Goal: Register for event/course

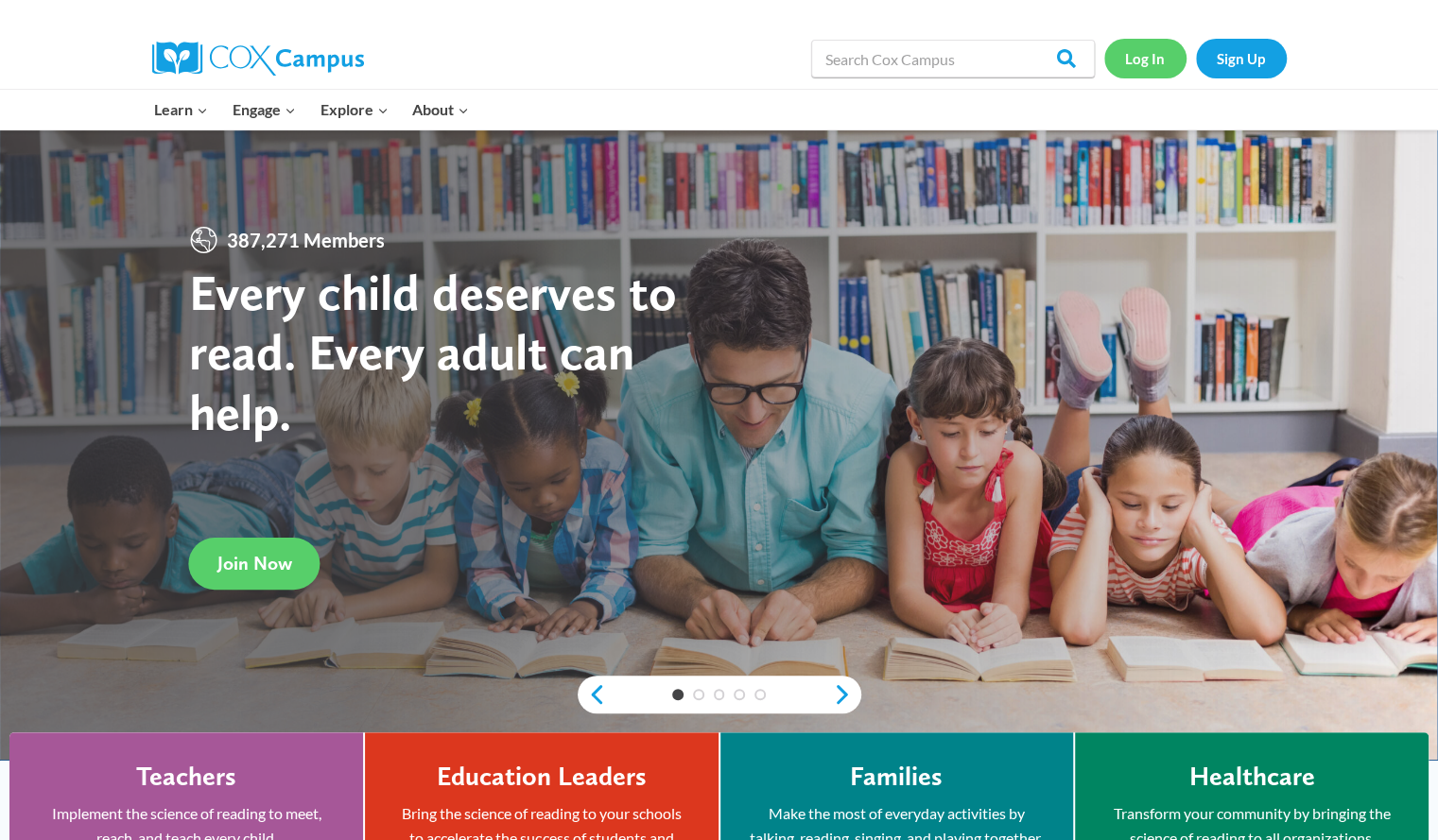
click at [1161, 57] on link "Log In" at bounding box center [1146, 58] width 82 height 39
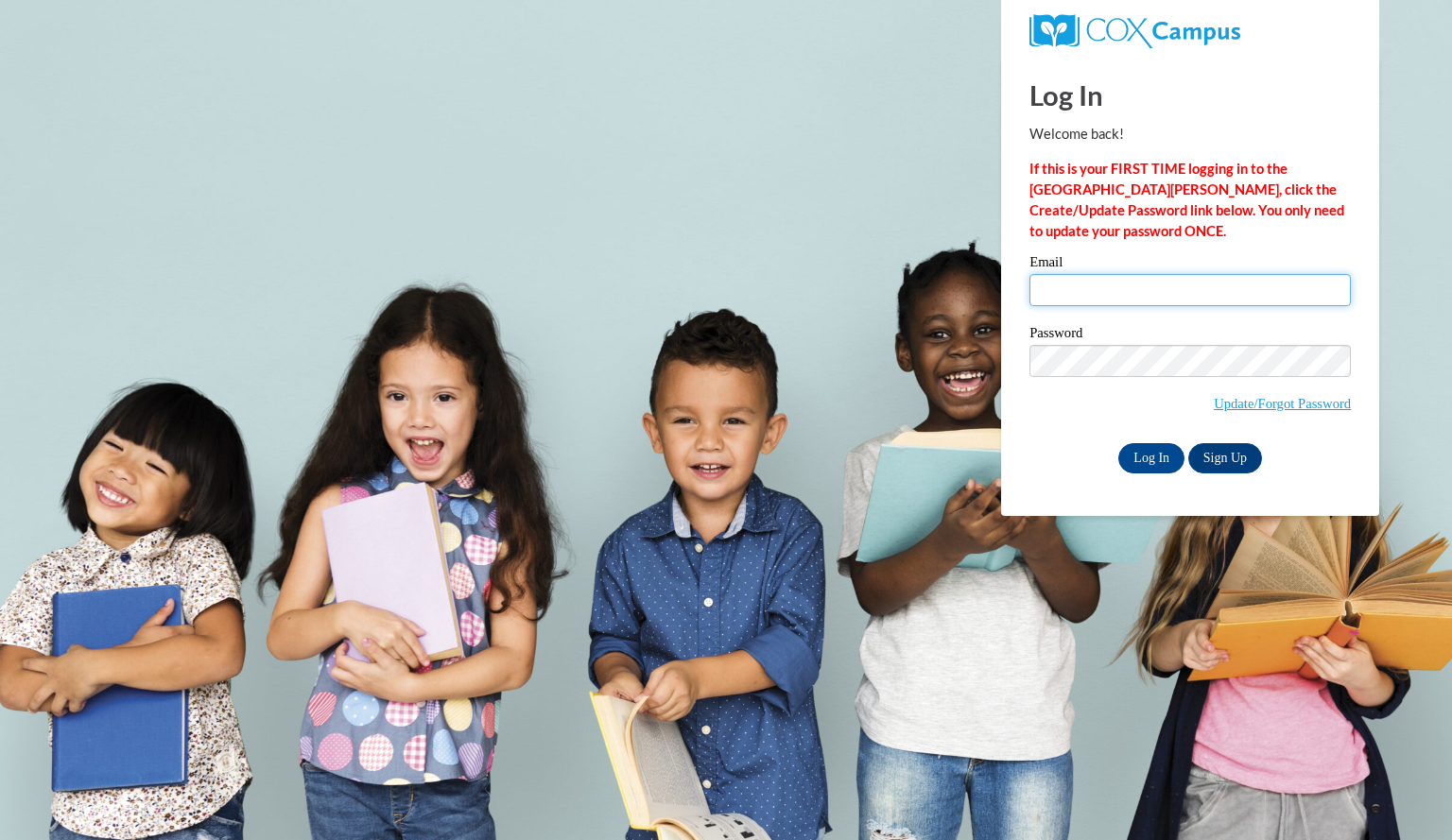
click at [1104, 286] on input "Email" at bounding box center [1190, 289] width 322 height 32
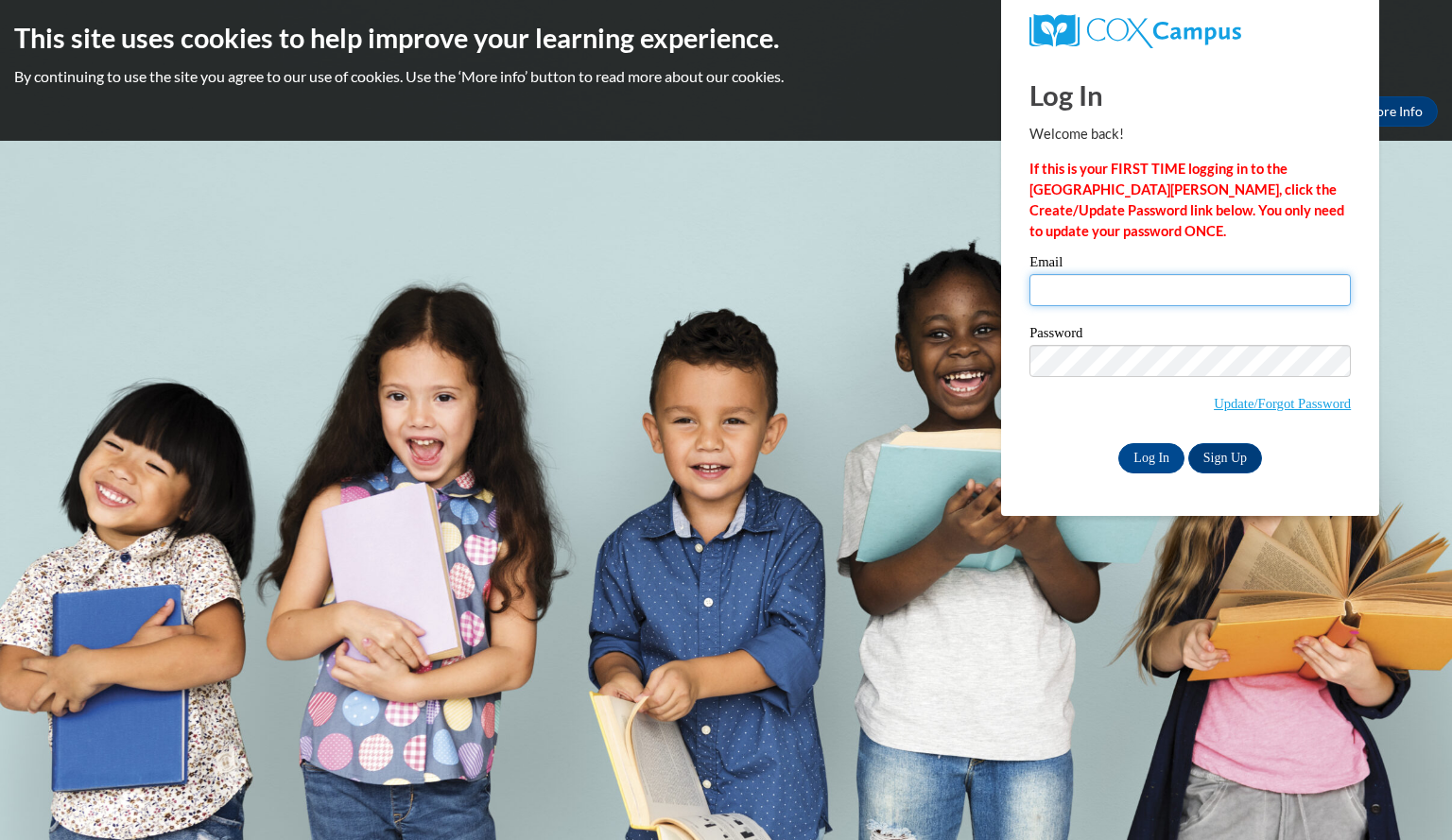
type input "naganjaclyn@aasd.k12.wi.us"
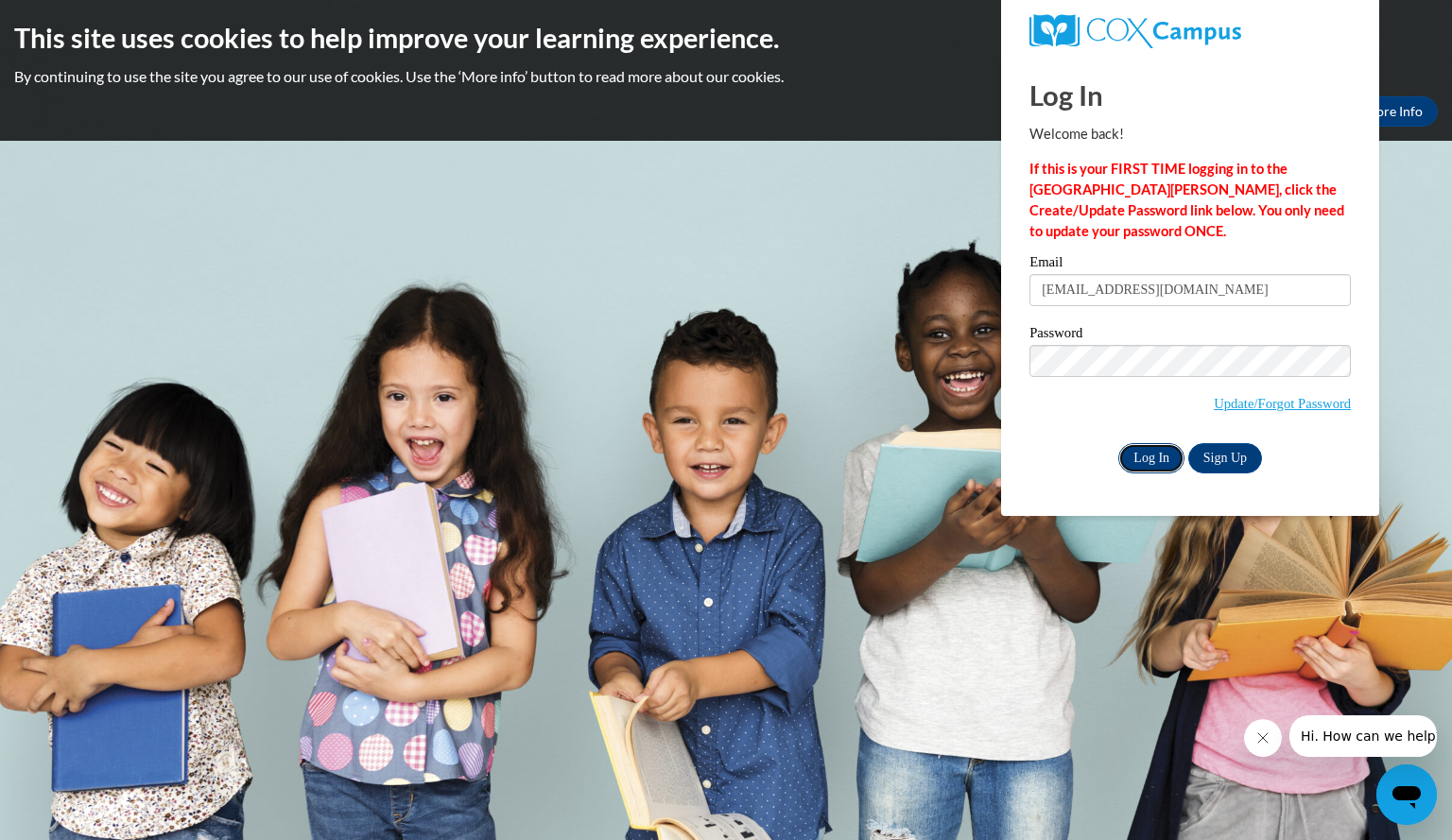
click at [1142, 462] on input "Log In" at bounding box center [1151, 458] width 66 height 30
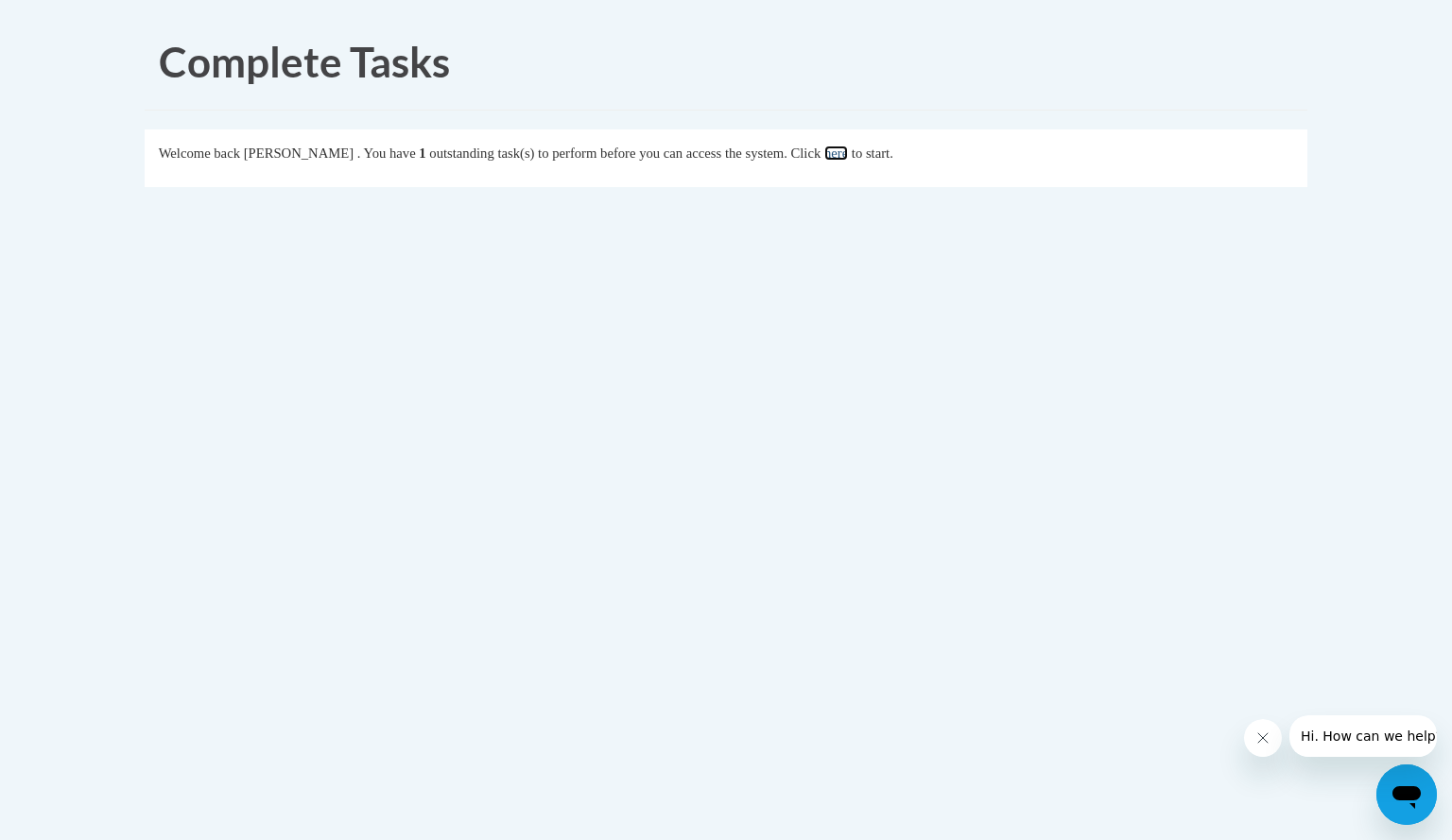
click at [848, 154] on link "here" at bounding box center [836, 153] width 23 height 16
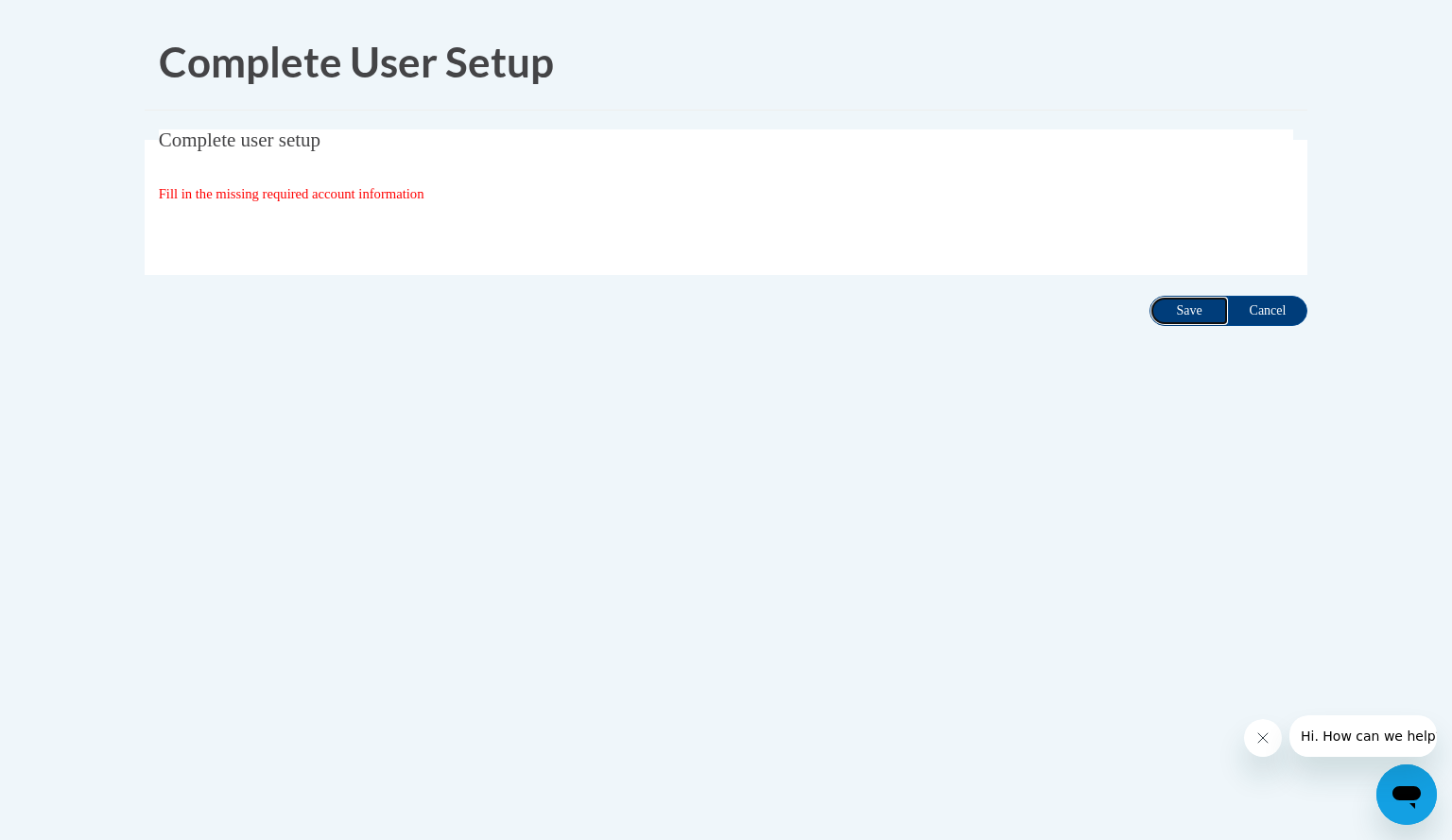
click at [1185, 305] on input "Save" at bounding box center [1188, 311] width 79 height 30
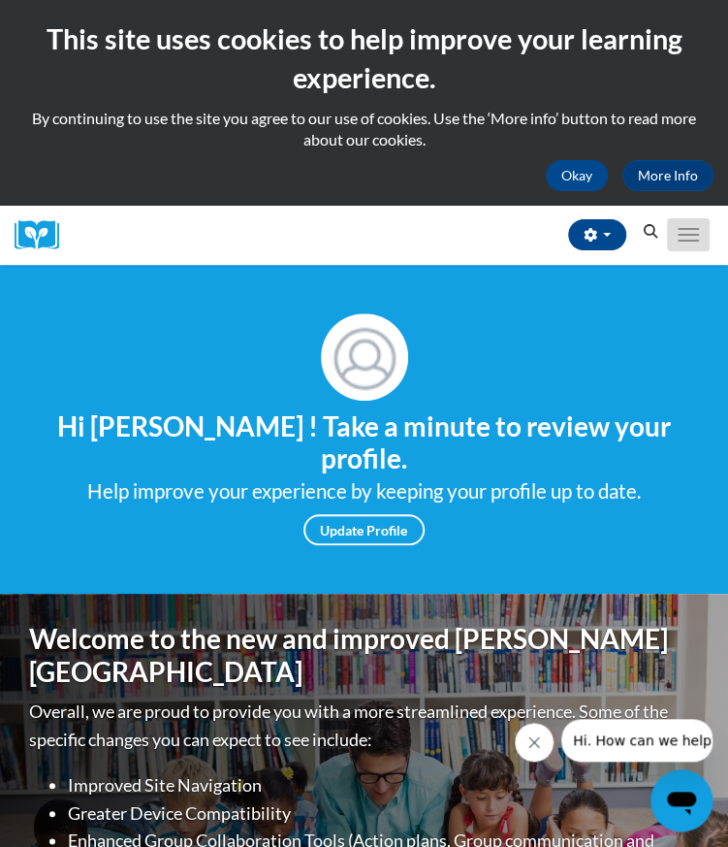
click at [691, 241] on span "Main menu" at bounding box center [688, 241] width 21 height 2
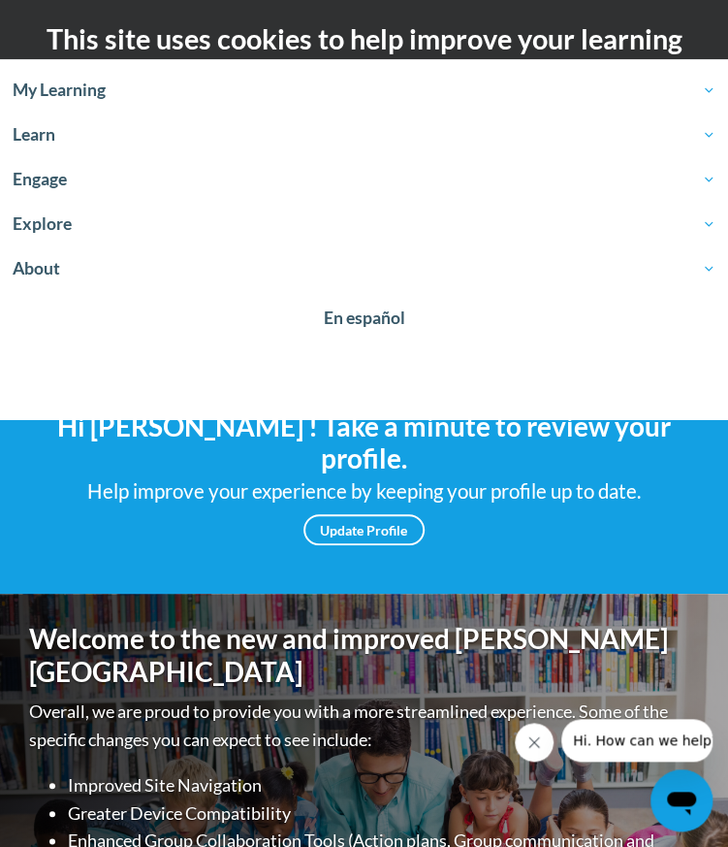
click at [543, 542] on div "Your profile Hi jaclyn nagan ! Take a minute to review your profile. Help impro…" at bounding box center [364, 429] width 728 height 329
click at [636, 542] on div "Your profile Hi jaclyn nagan ! Take a minute to review your profile. Help impro…" at bounding box center [364, 429] width 728 height 329
click at [374, 514] on link "Update Profile" at bounding box center [364, 529] width 121 height 31
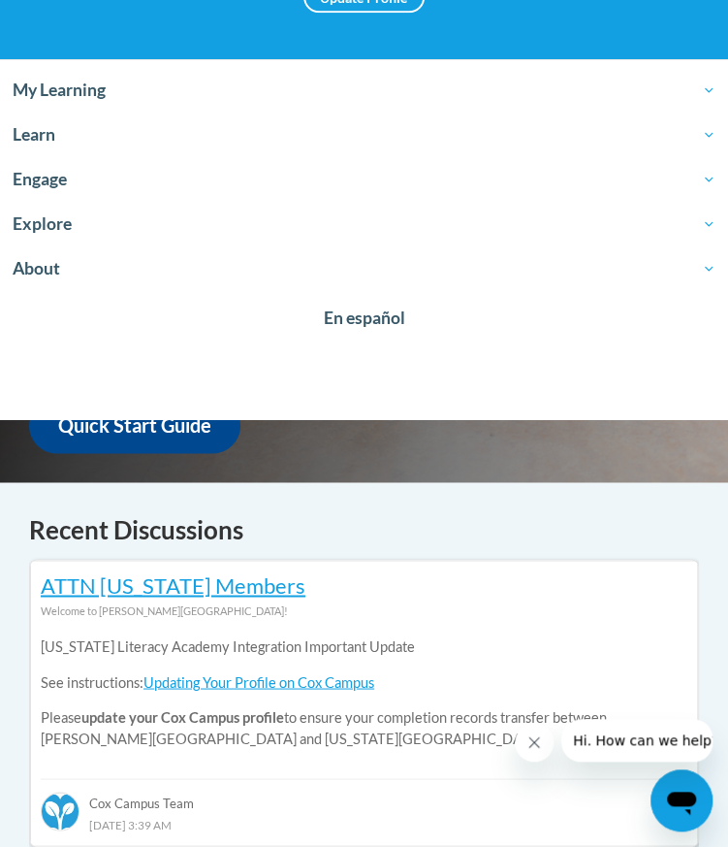
scroll to position [535, 0]
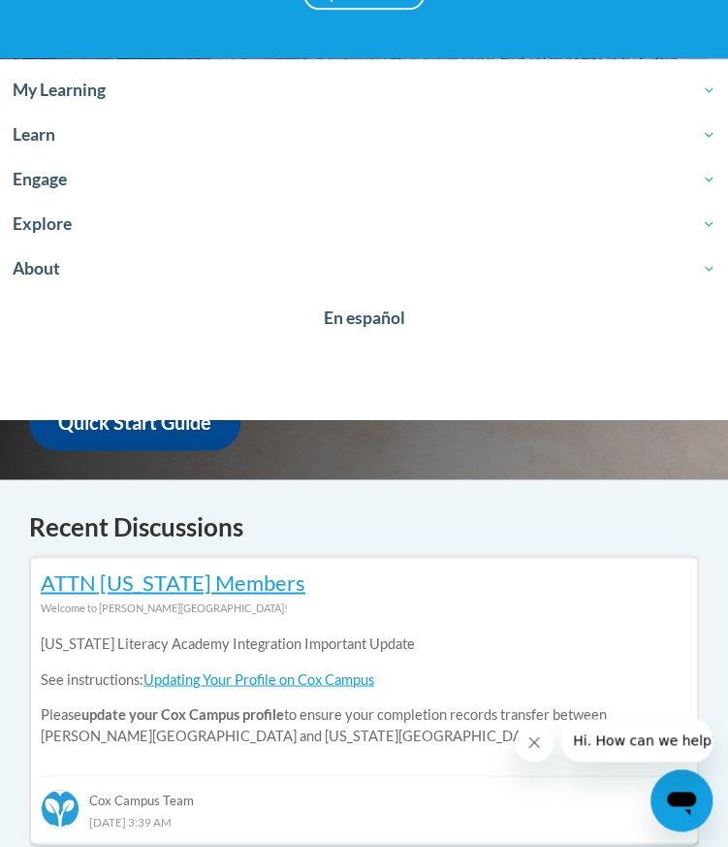
click at [661, 508] on h4 "Recent Discussions" at bounding box center [364, 527] width 670 height 38
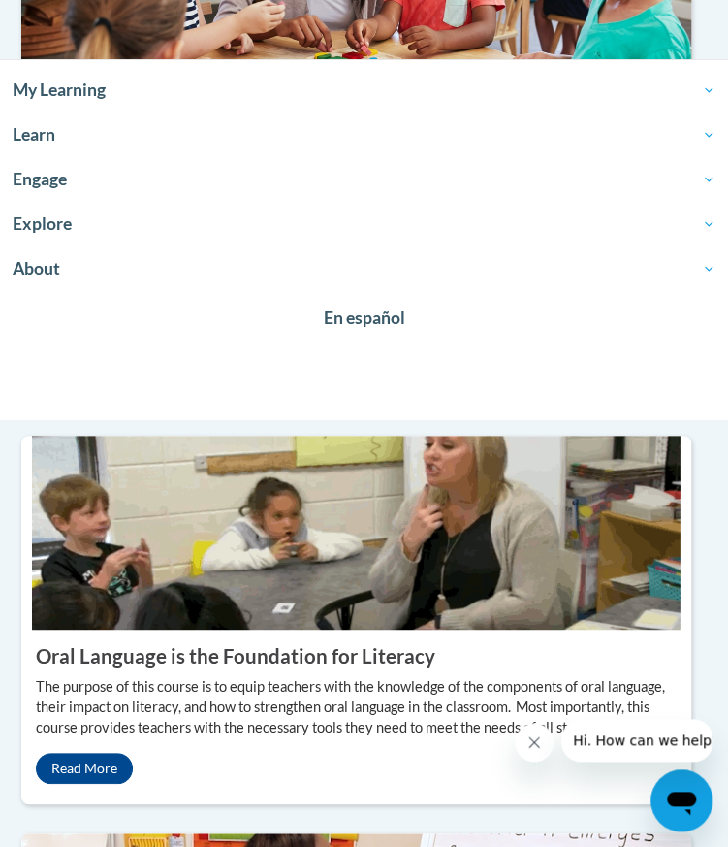
scroll to position [2071, 8]
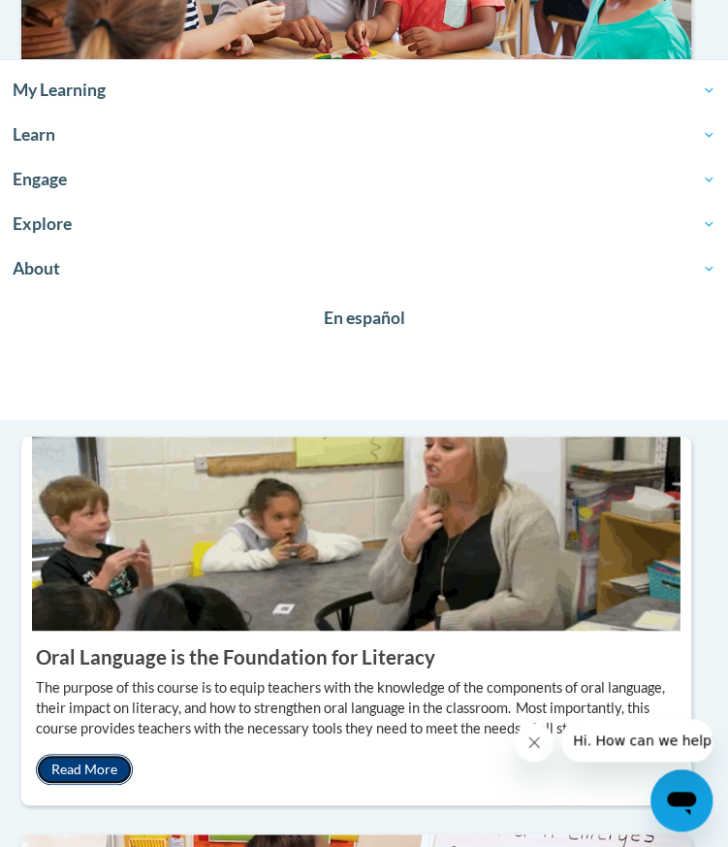
click at [80, 754] on link "Read More" at bounding box center [84, 769] width 97 height 31
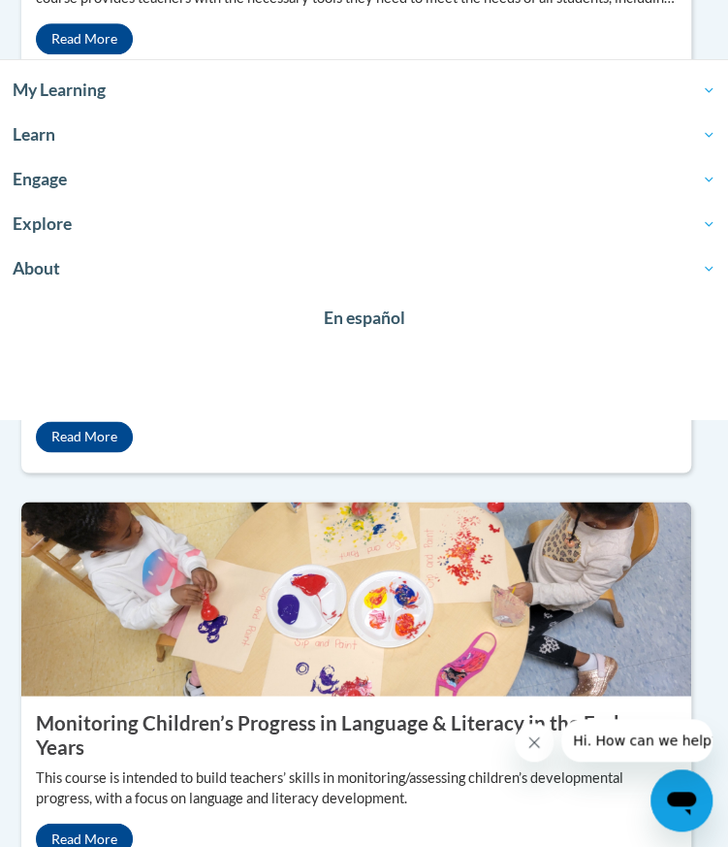
scroll to position [2816, 8]
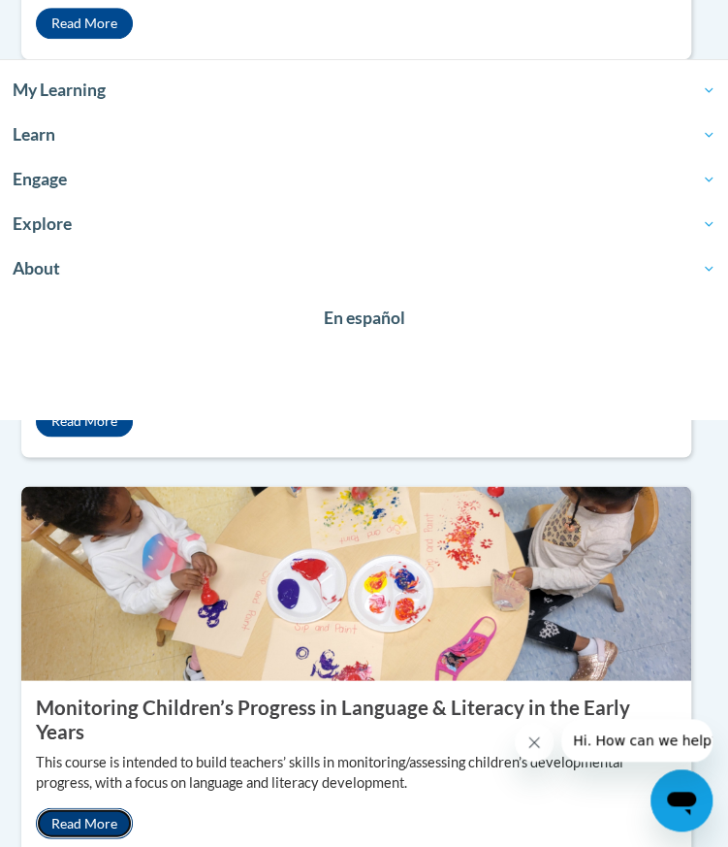
click at [91, 807] on link "Read More" at bounding box center [84, 822] width 97 height 31
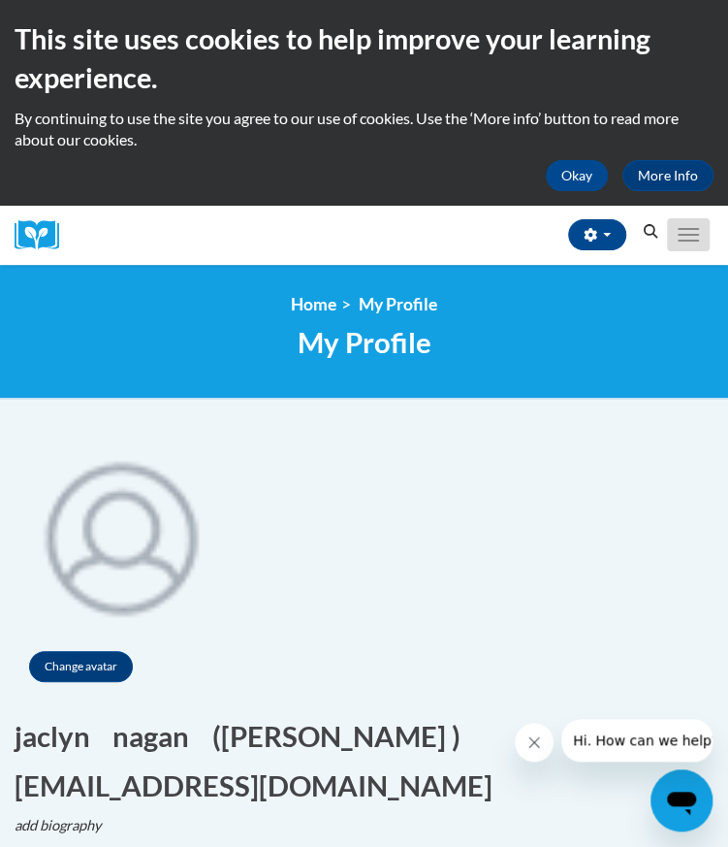
click at [691, 228] on span "Main menu" at bounding box center [688, 229] width 21 height 2
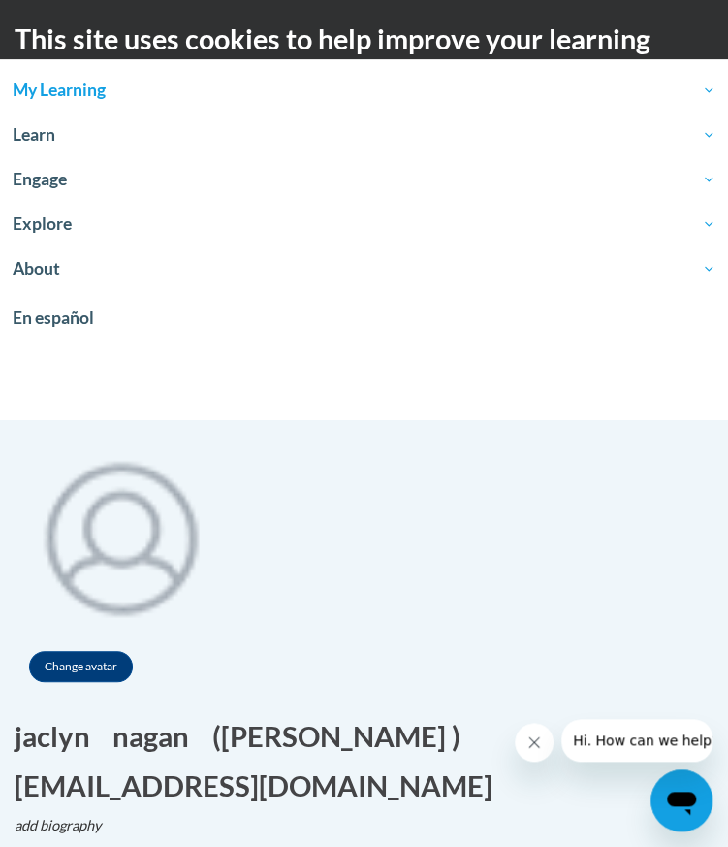
click at [44, 84] on span "My Learning" at bounding box center [364, 90] width 703 height 23
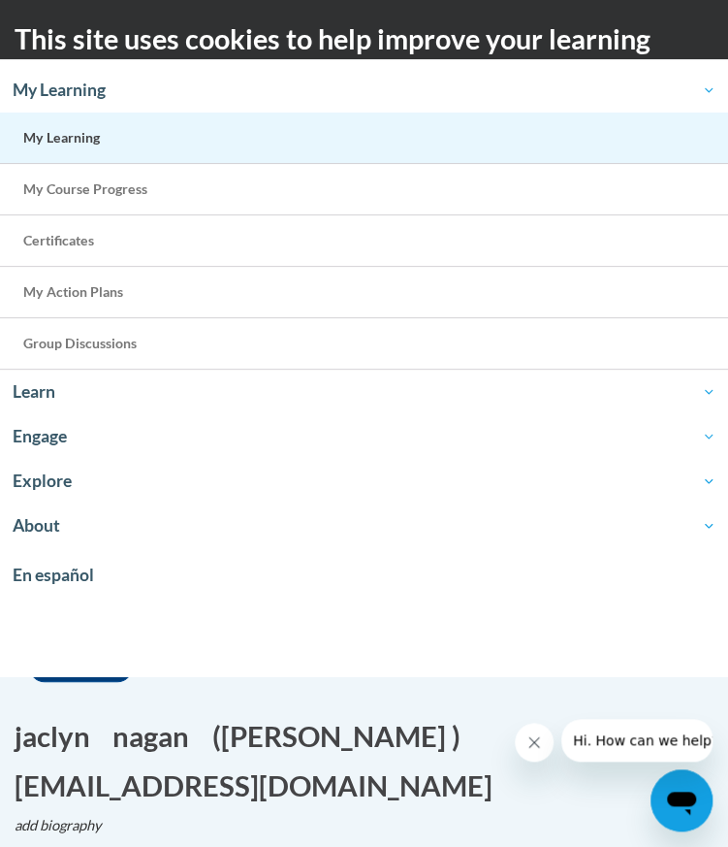
click at [66, 142] on span "My Learning" at bounding box center [61, 137] width 77 height 16
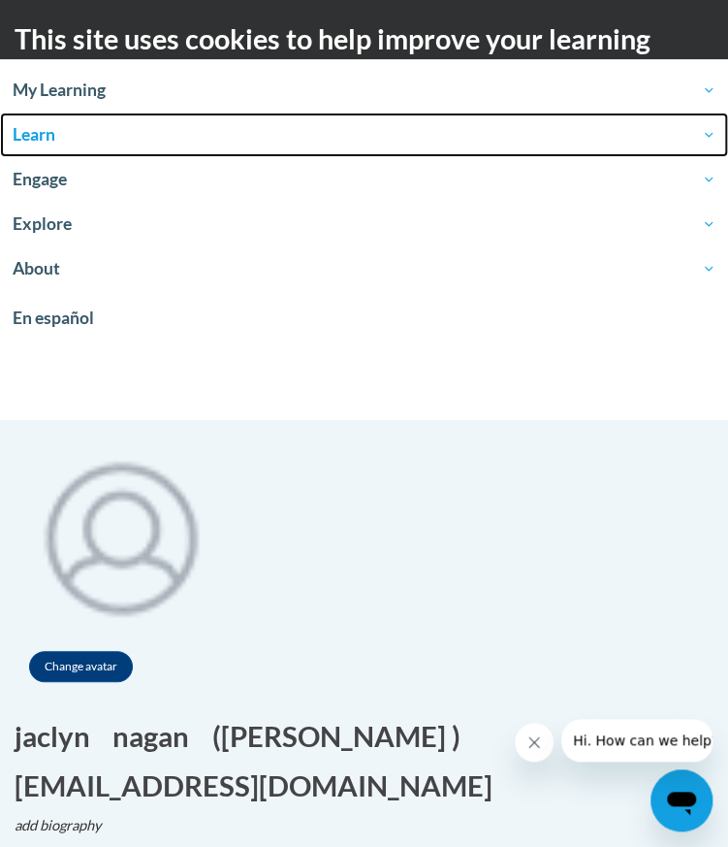
click at [35, 135] on span "Learn" at bounding box center [364, 134] width 703 height 23
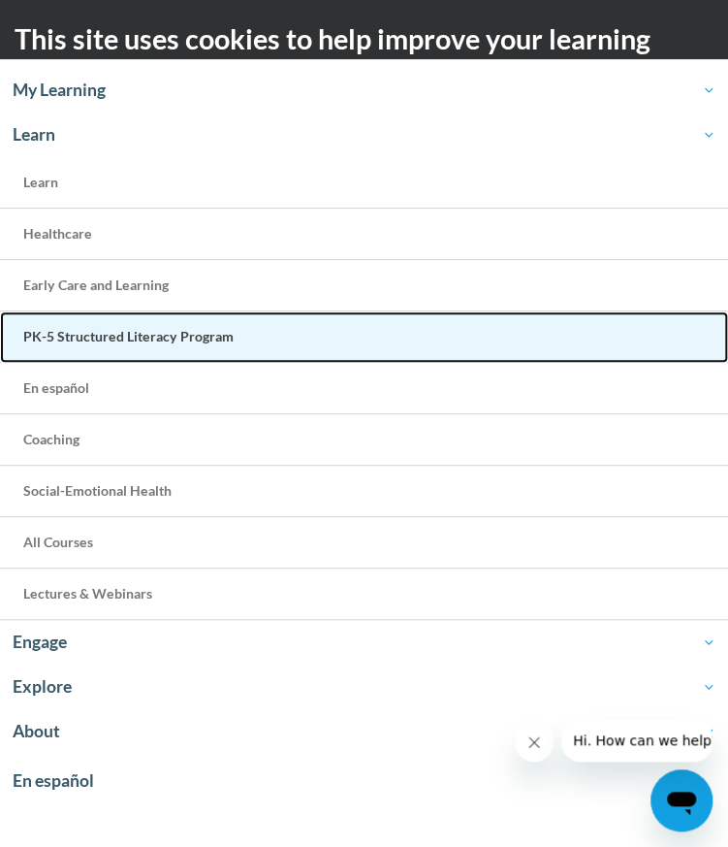
click at [80, 330] on span "PK-5 Structured Literacy Program" at bounding box center [128, 336] width 210 height 16
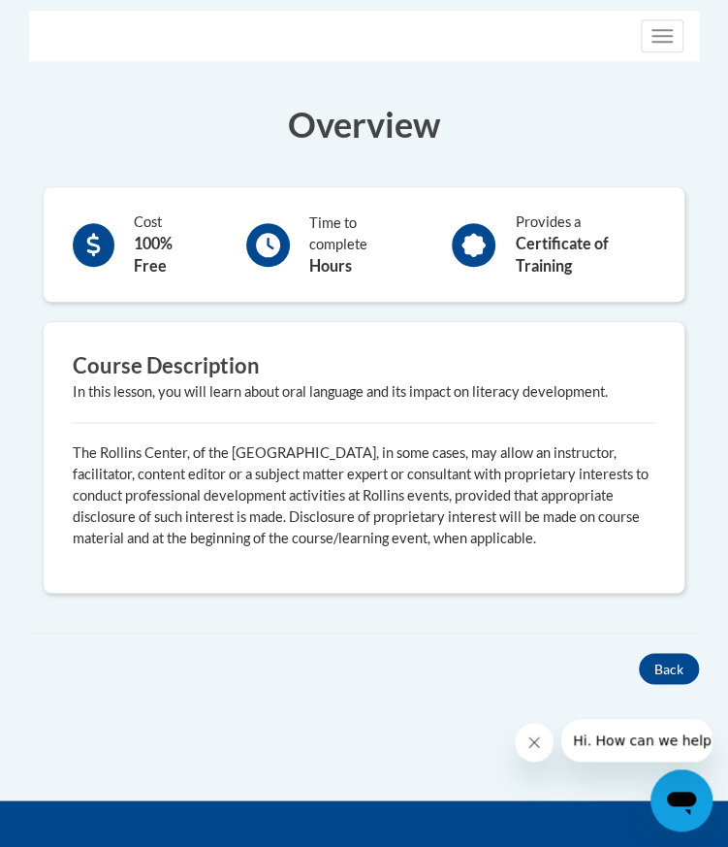
scroll to position [461, 0]
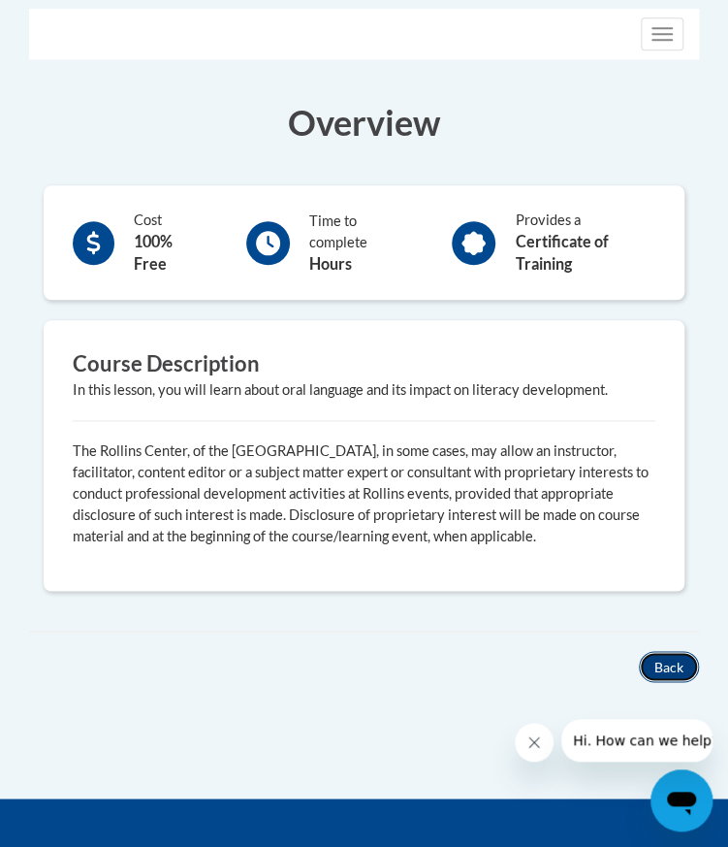
click at [672, 659] on button "Back" at bounding box center [669, 666] width 60 height 31
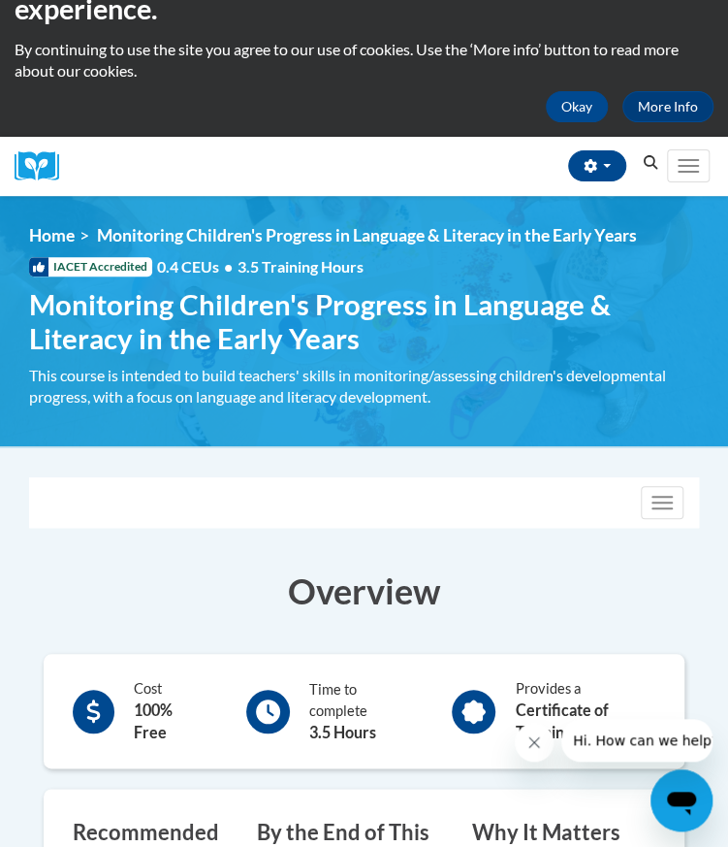
scroll to position [72, 0]
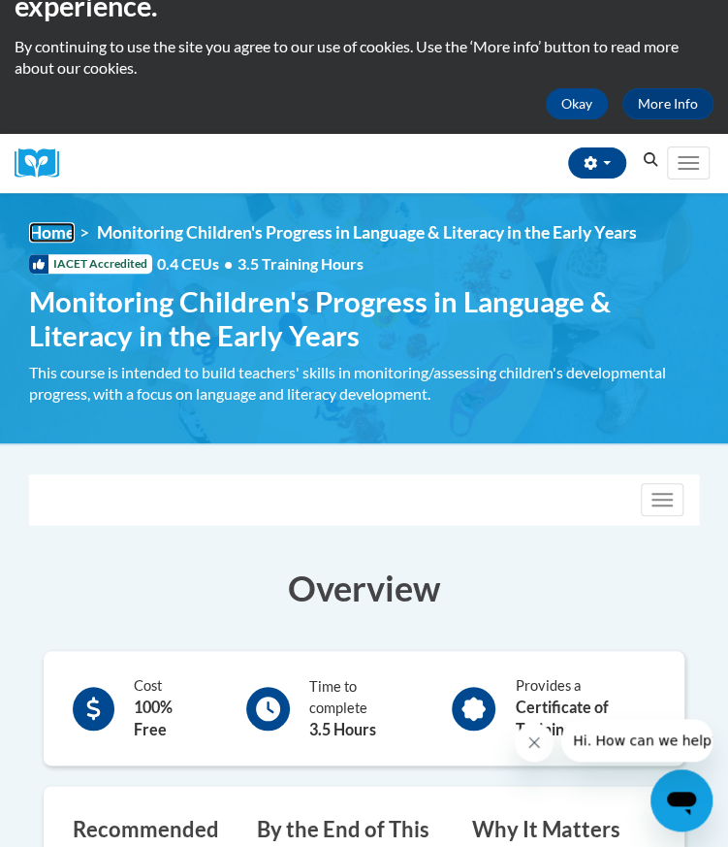
click at [57, 229] on link "Home" at bounding box center [52, 232] width 46 height 20
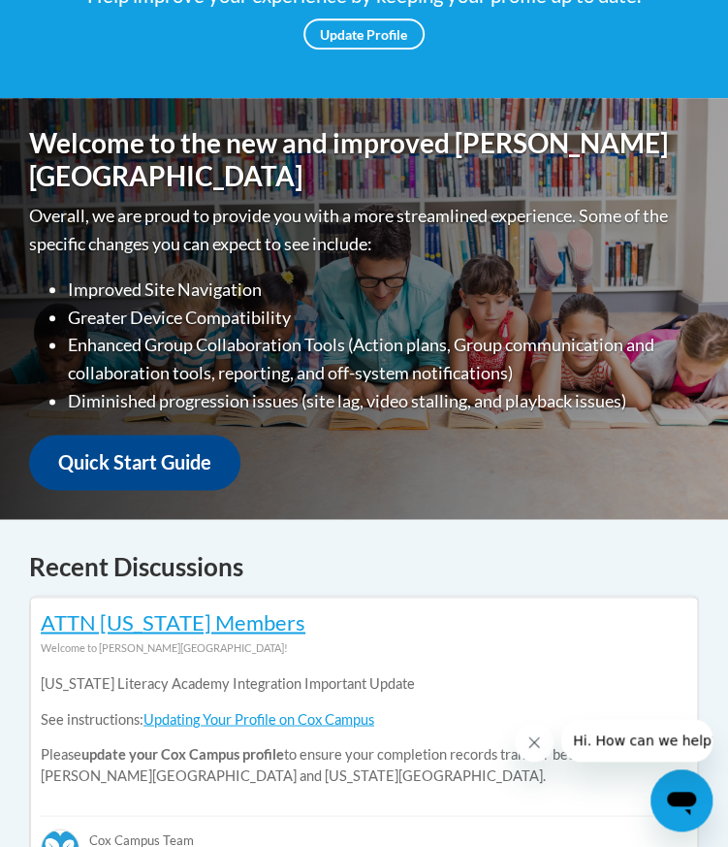
scroll to position [496, 0]
click at [160, 434] on link "Quick Start Guide" at bounding box center [134, 461] width 211 height 55
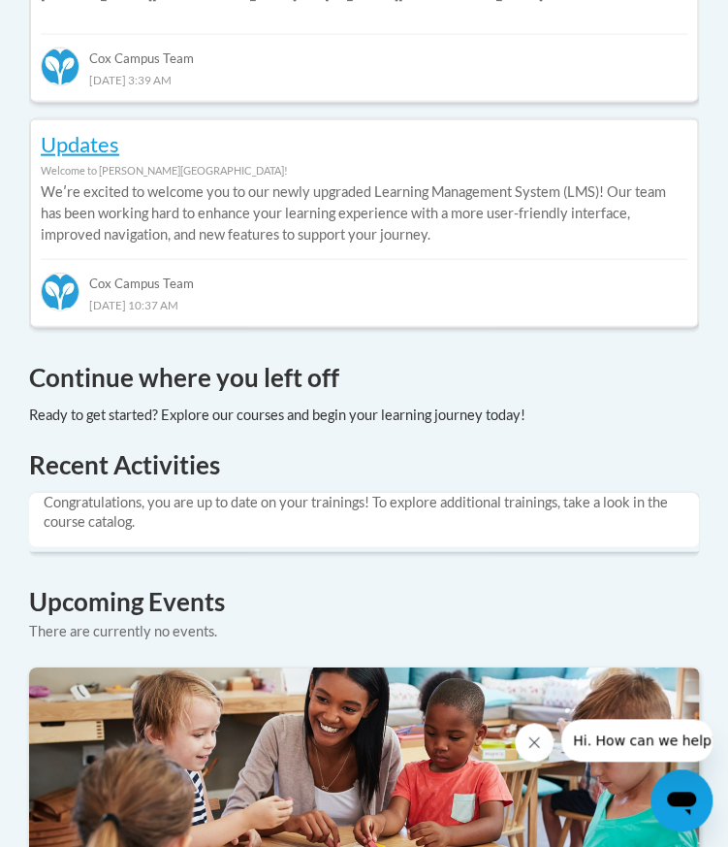
scroll to position [1275, 0]
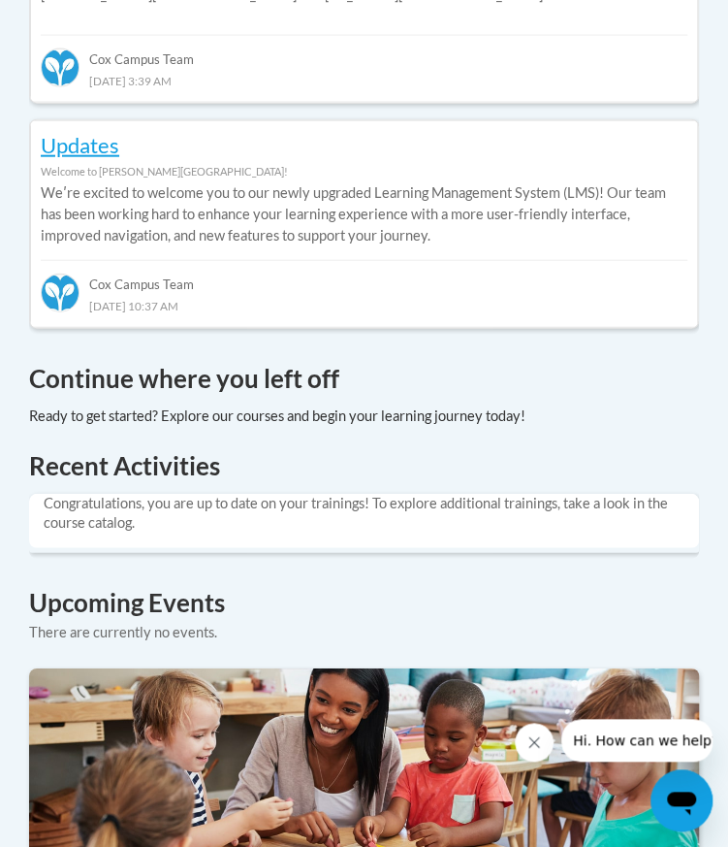
click at [230, 360] on h4 "Continue where you left off" at bounding box center [364, 379] width 670 height 38
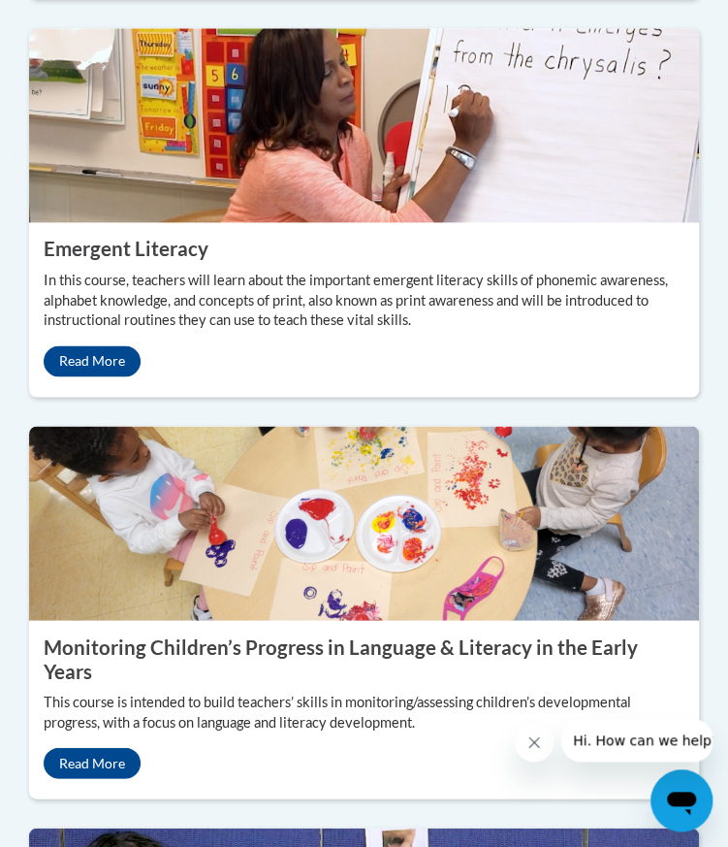
scroll to position [2959, 0]
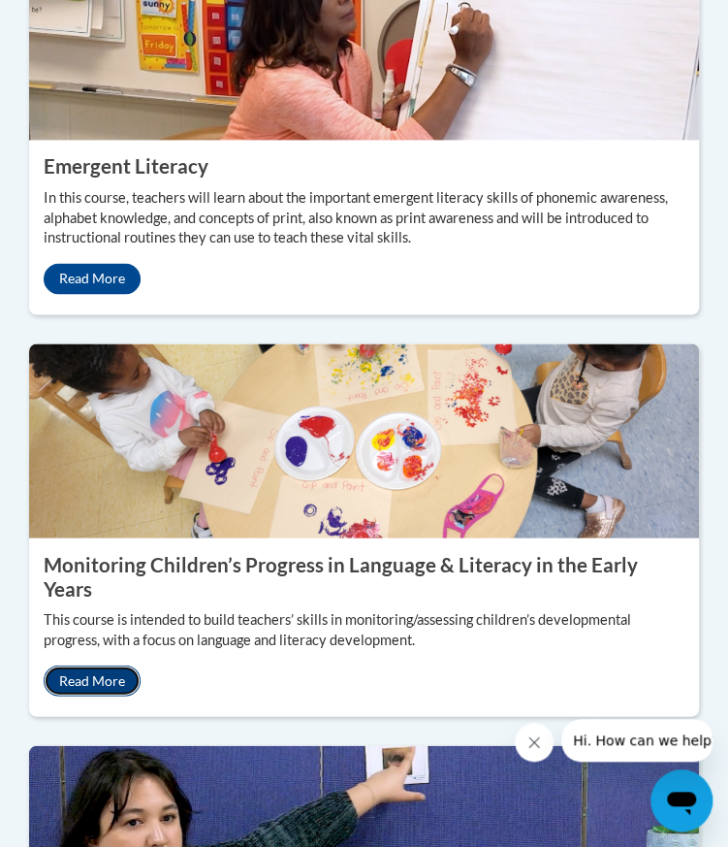
click at [88, 664] on link "Read More" at bounding box center [92, 679] width 97 height 31
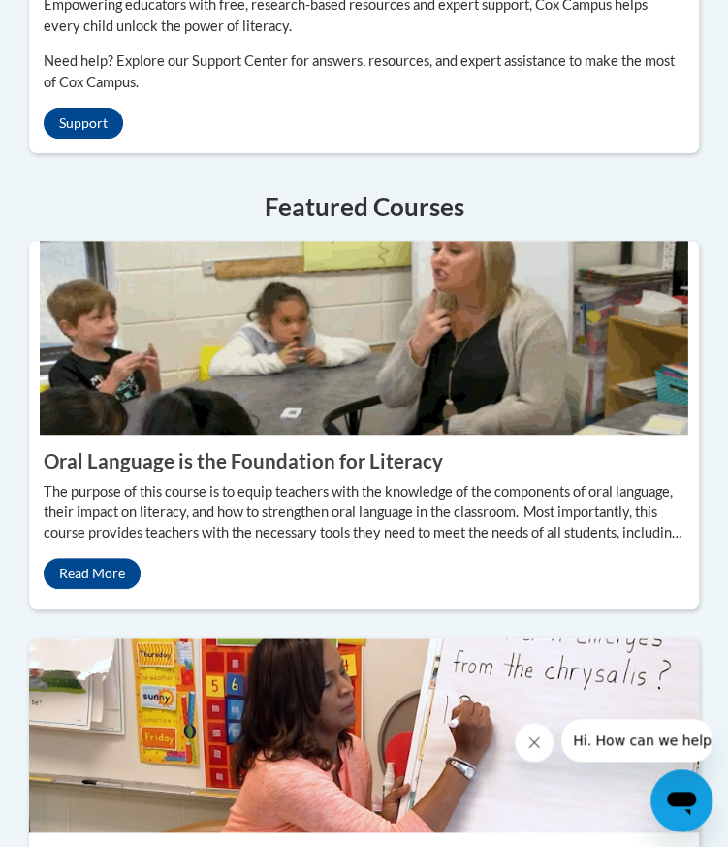
scroll to position [2275, 0]
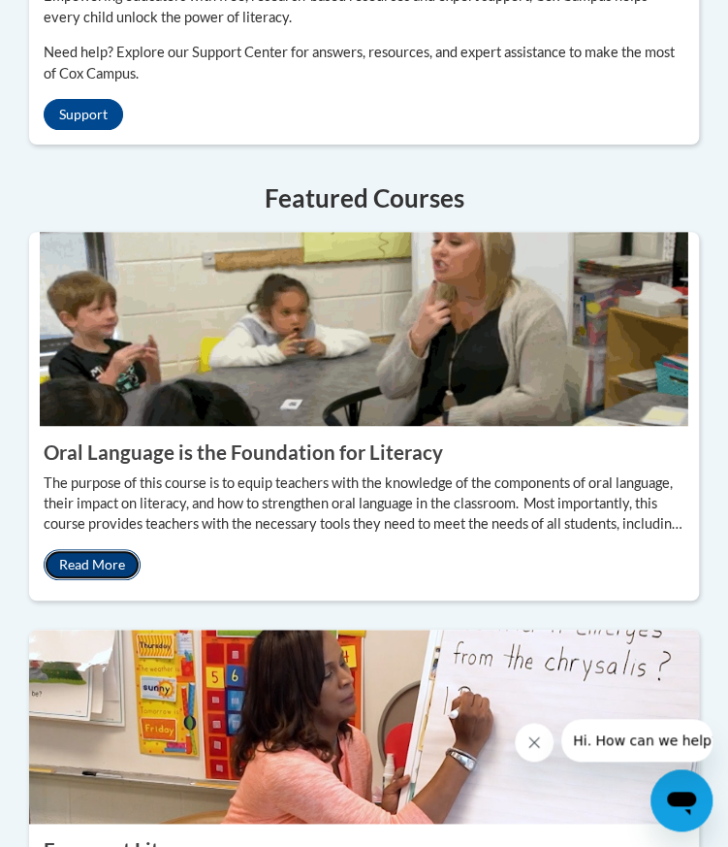
click at [90, 549] on link "Read More" at bounding box center [92, 564] width 97 height 31
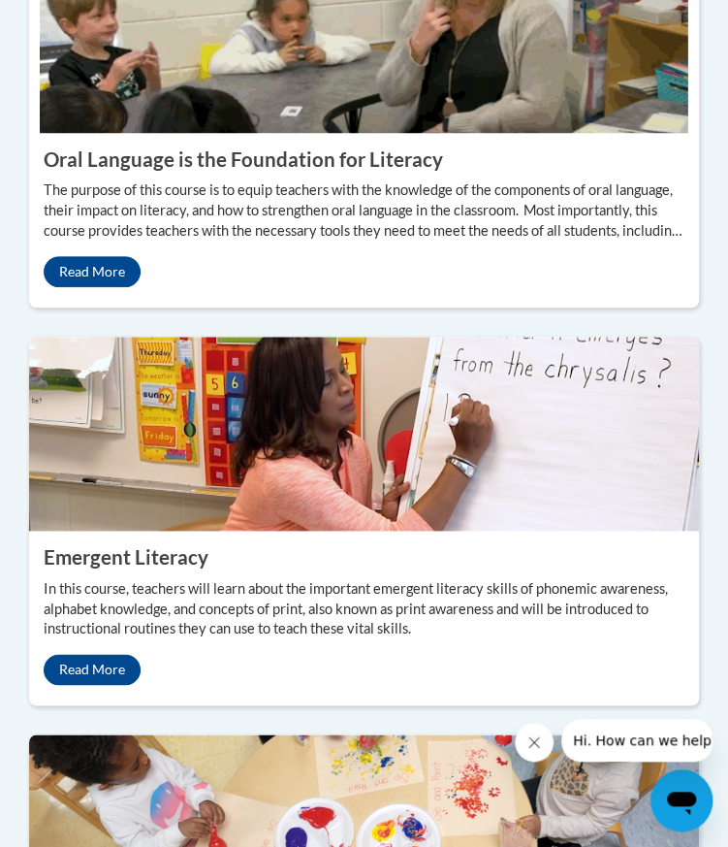
scroll to position [2574, 0]
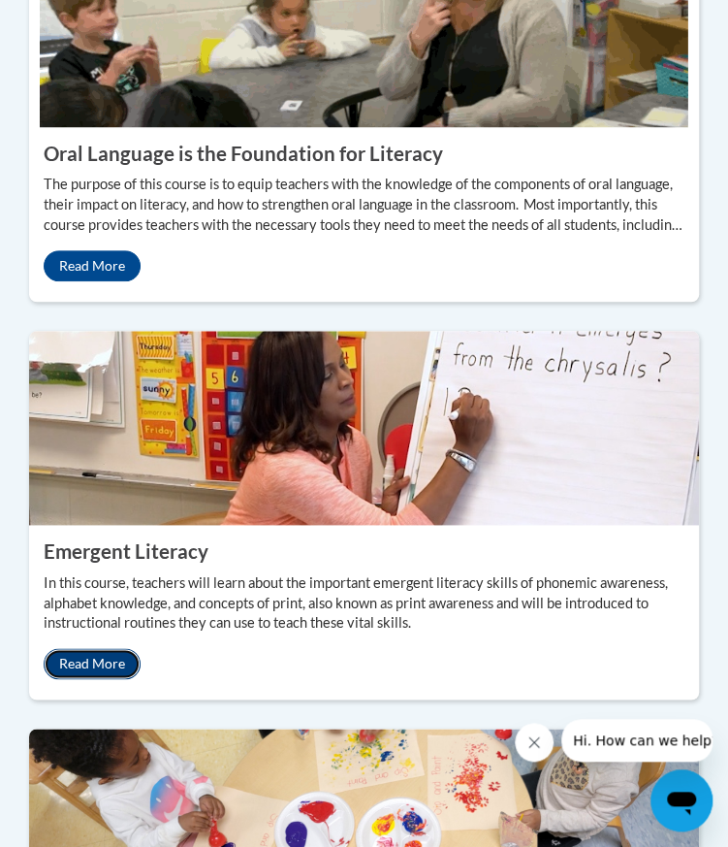
click at [97, 648] on link "Read More" at bounding box center [92, 663] width 97 height 31
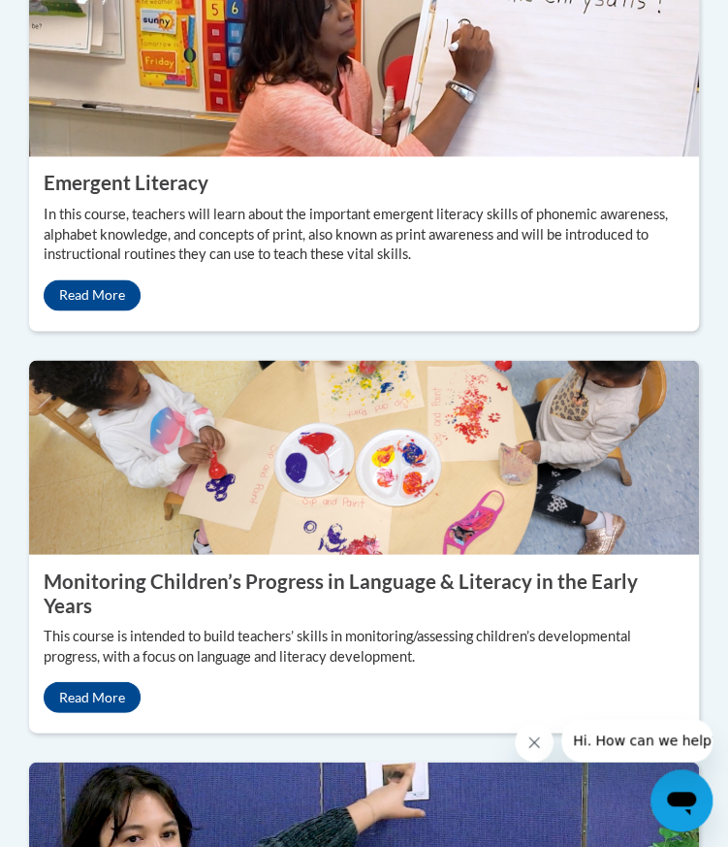
scroll to position [2969, 0]
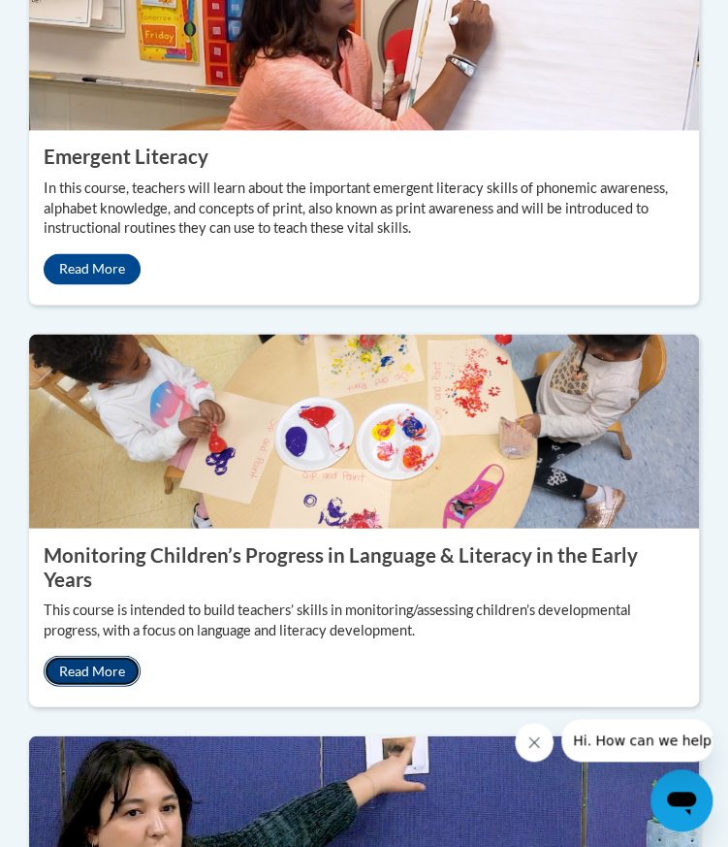
click at [112, 655] on link "Read More" at bounding box center [92, 670] width 97 height 31
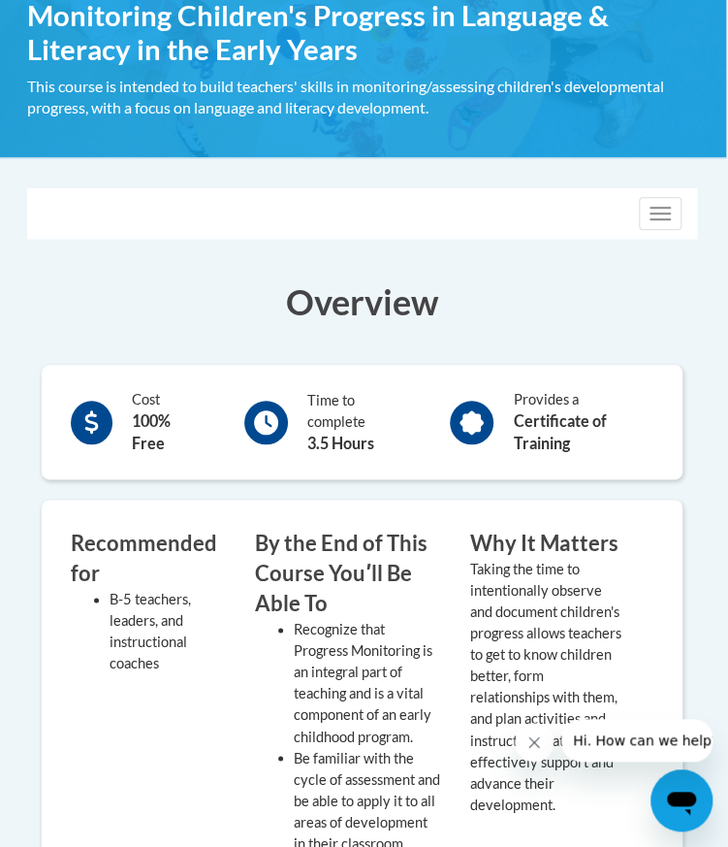
scroll to position [356, 2]
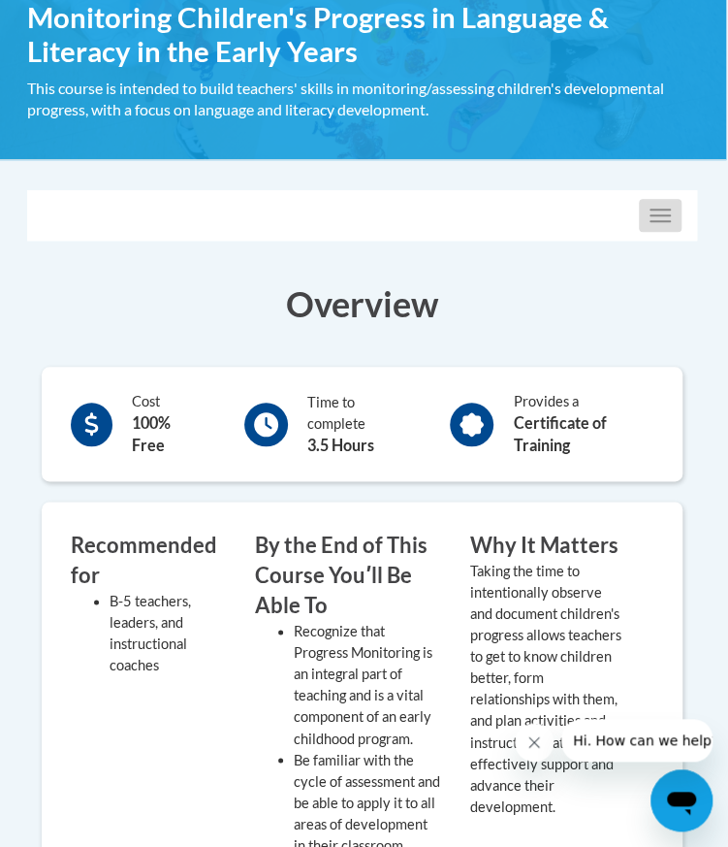
click at [672, 216] on button "Toggle navigation" at bounding box center [660, 215] width 43 height 33
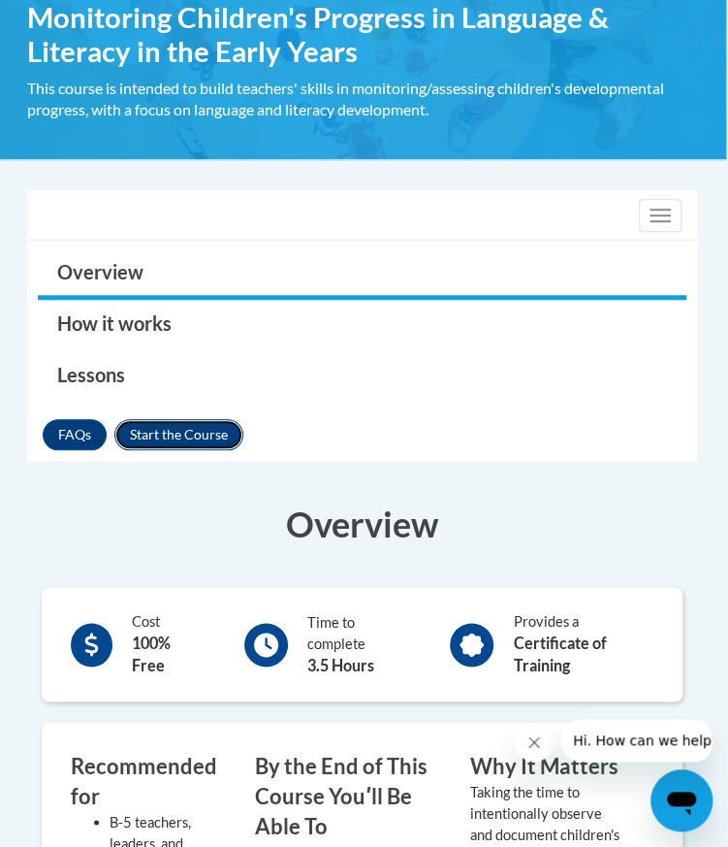
click at [184, 435] on button "Enroll" at bounding box center [178, 434] width 129 height 31
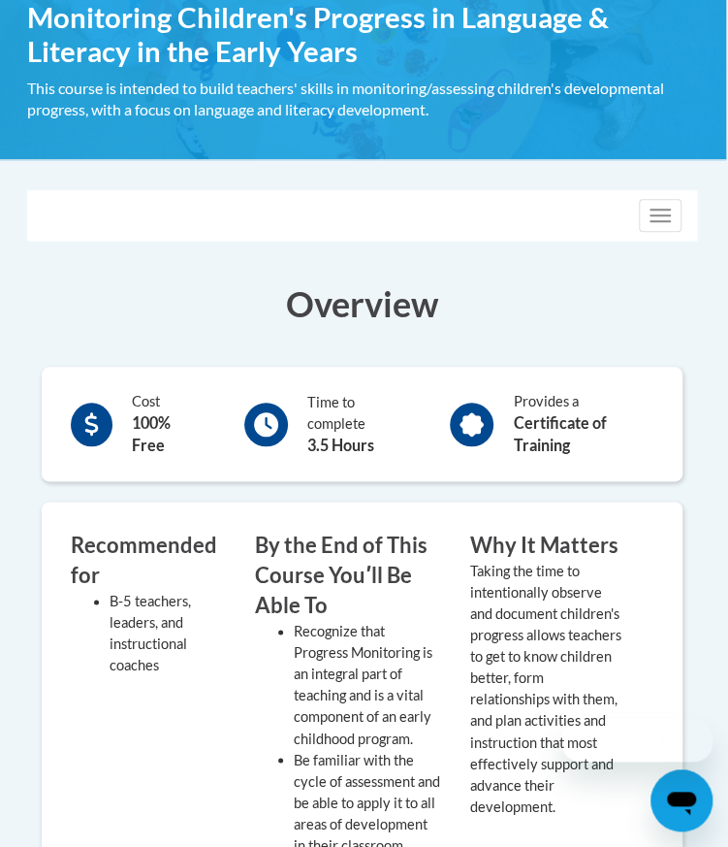
scroll to position [0, 2]
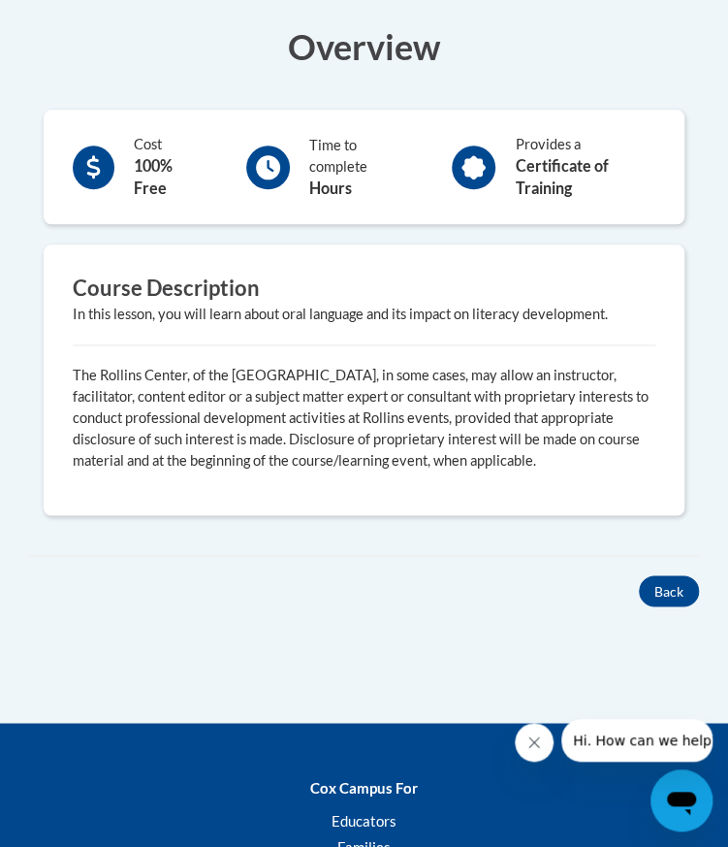
scroll to position [537, 0]
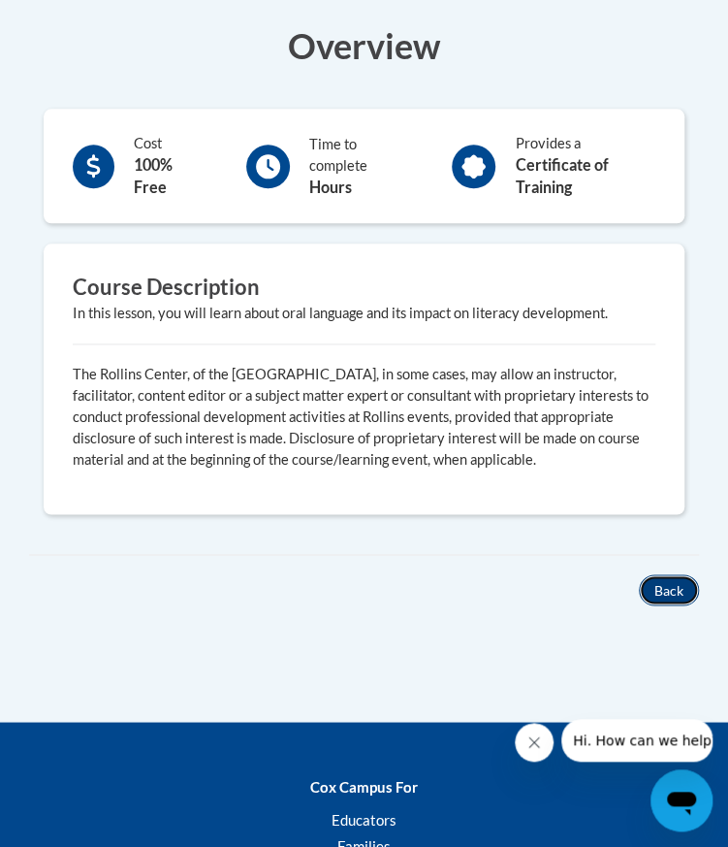
click at [662, 588] on button "Back" at bounding box center [669, 589] width 60 height 31
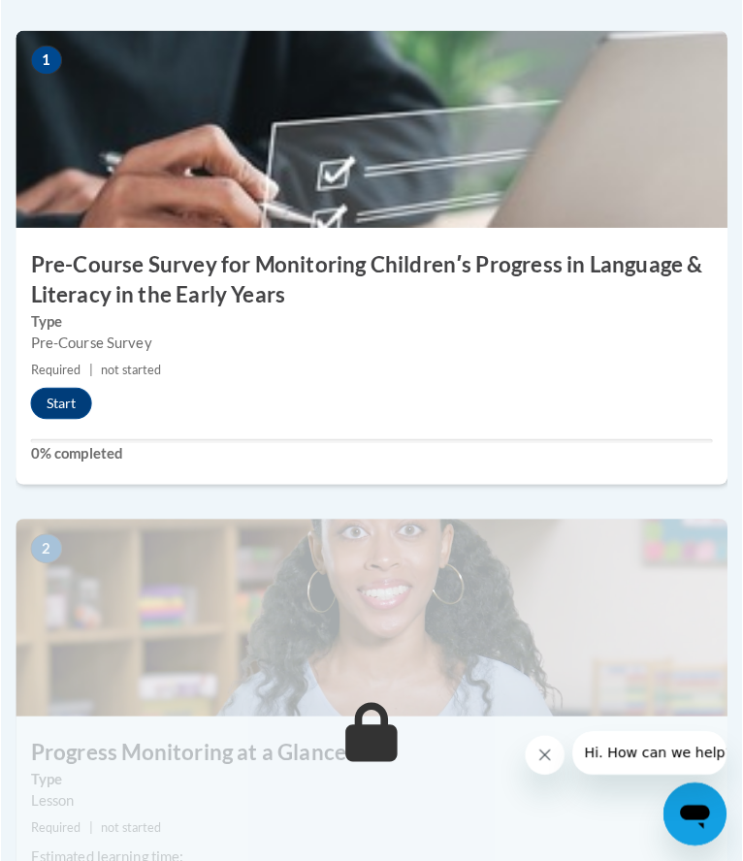
scroll to position [718, 0]
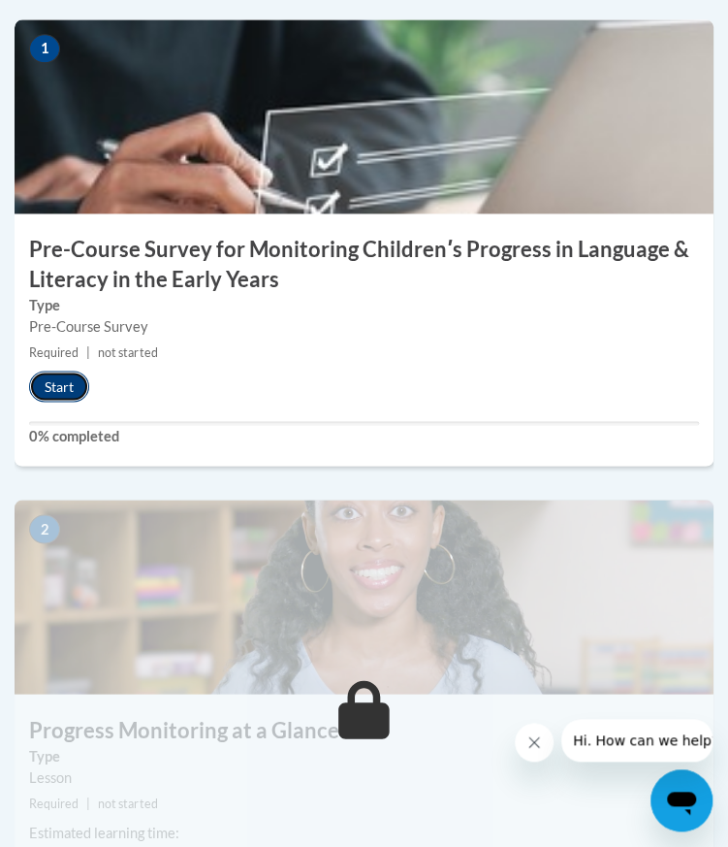
click at [68, 383] on button "Start" at bounding box center [59, 385] width 60 height 31
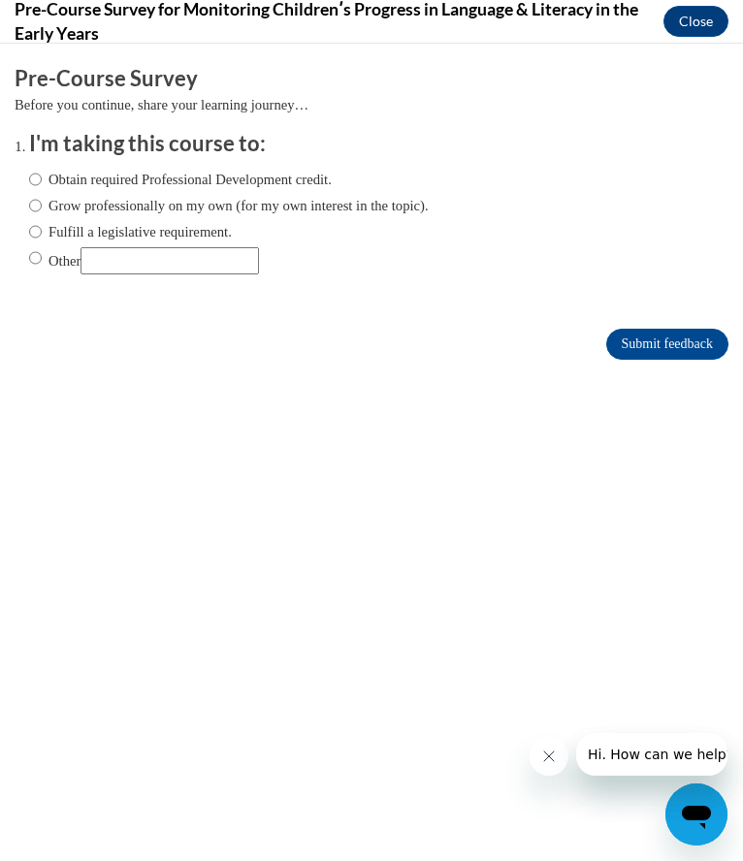
scroll to position [0, 0]
click at [38, 177] on input "Obtain required Professional Development credit." at bounding box center [35, 179] width 13 height 21
radio input "true"
click at [655, 333] on input "Submit feedback" at bounding box center [667, 344] width 122 height 31
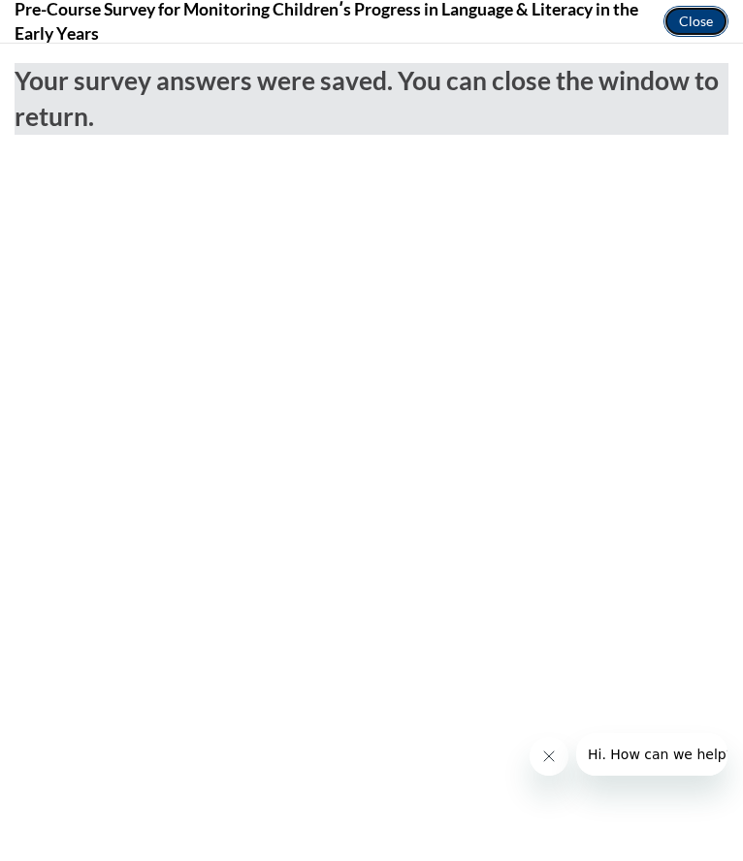
click at [700, 18] on button "Close" at bounding box center [695, 21] width 65 height 31
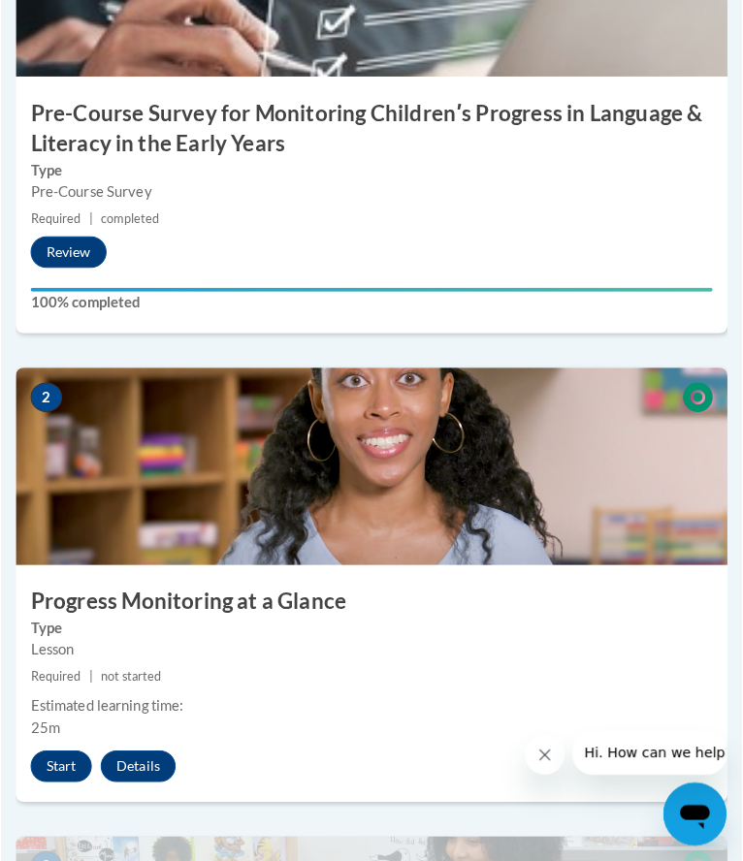
scroll to position [937, 0]
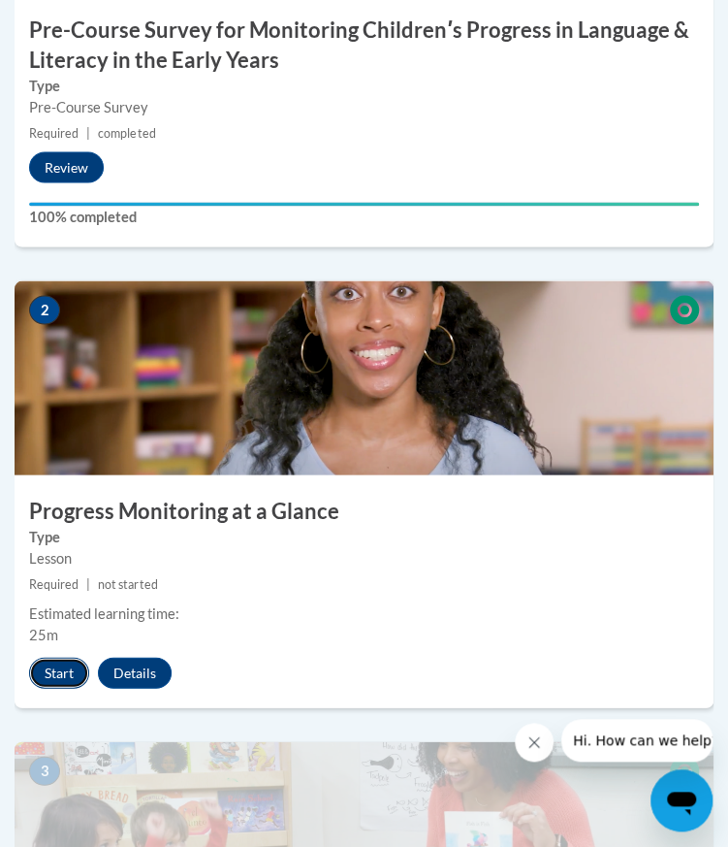
click at [61, 674] on button "Start" at bounding box center [59, 672] width 60 height 31
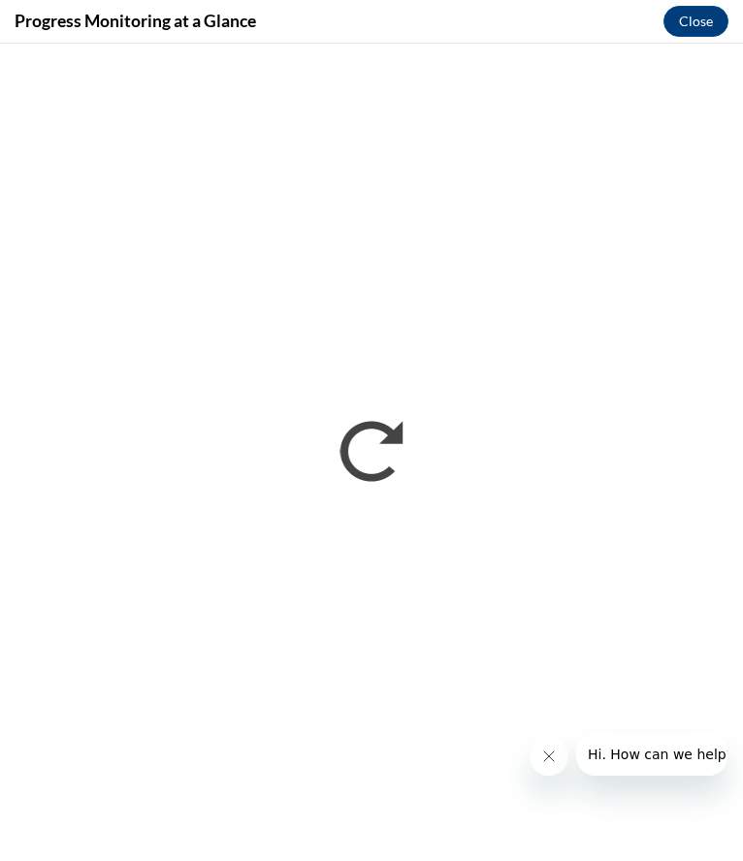
scroll to position [0, 0]
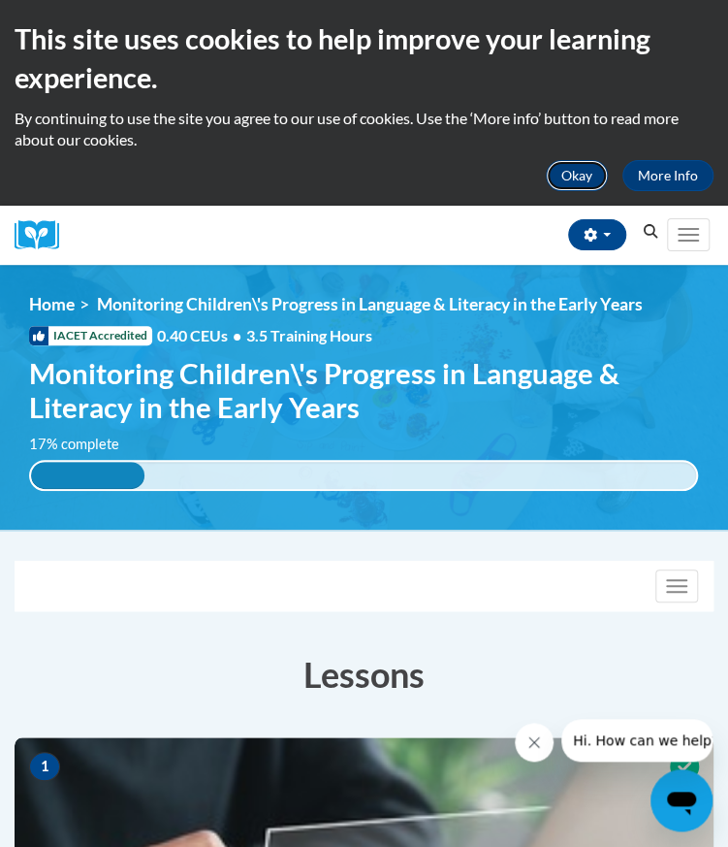
click at [563, 172] on button "Okay" at bounding box center [577, 175] width 62 height 31
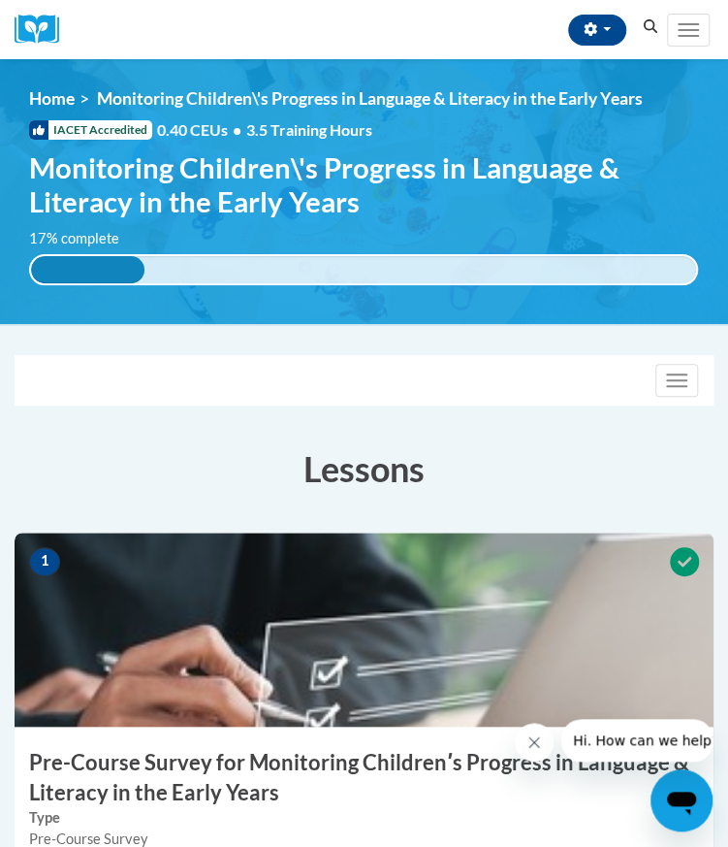
click at [668, 362] on div "Toggle navigation" at bounding box center [364, 380] width 697 height 48
click at [679, 373] on span "button" at bounding box center [676, 374] width 21 height 2
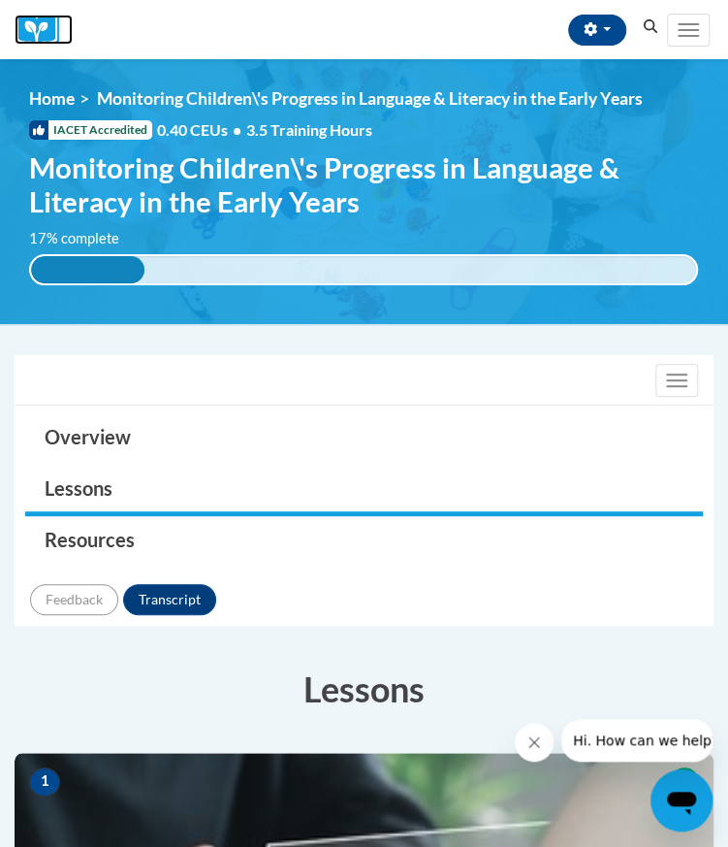
click at [41, 27] on img at bounding box center [44, 30] width 58 height 30
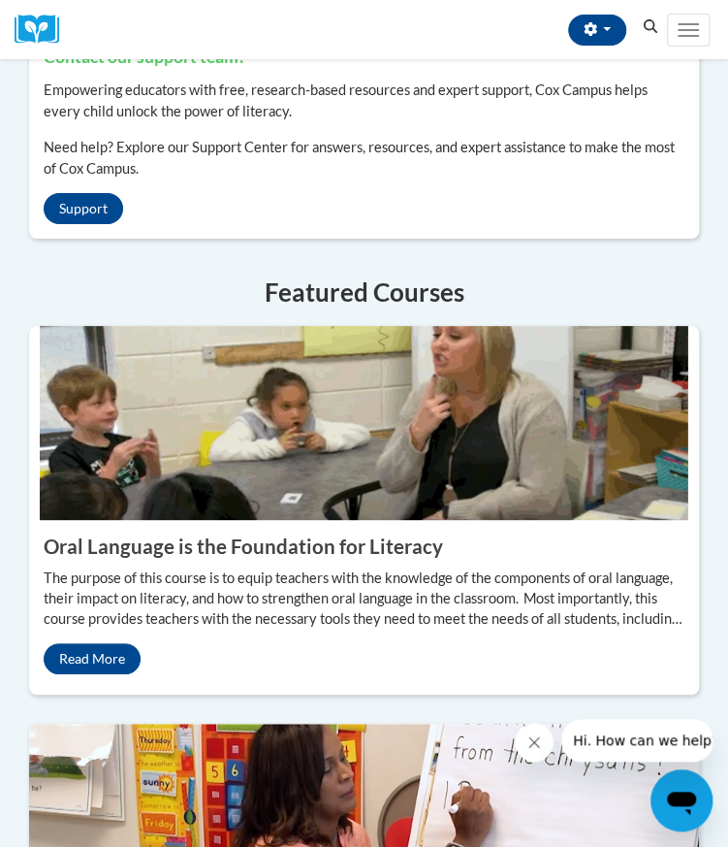
scroll to position [2065, 0]
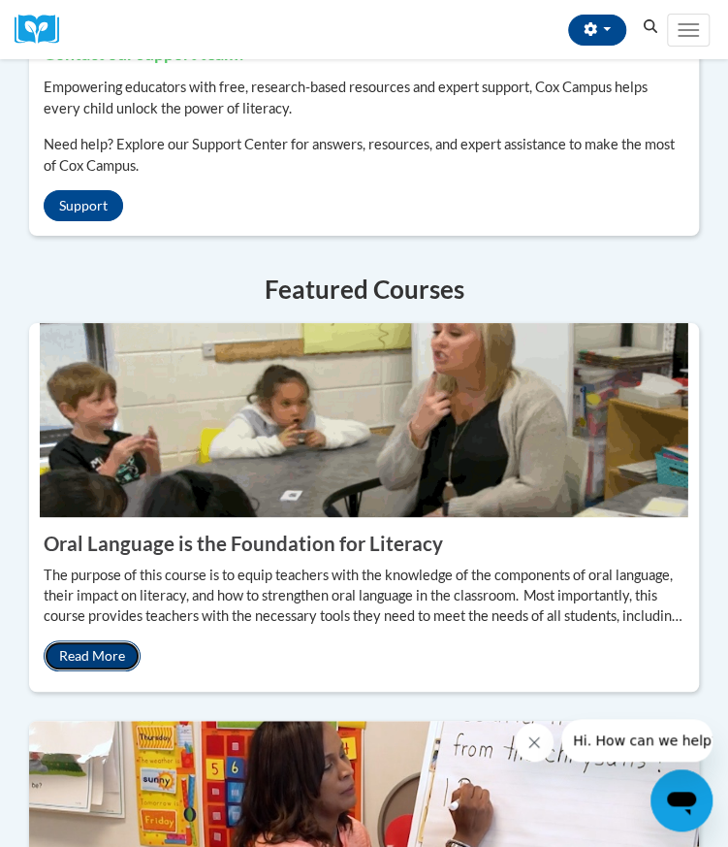
click at [111, 640] on link "Read More" at bounding box center [92, 655] width 97 height 31
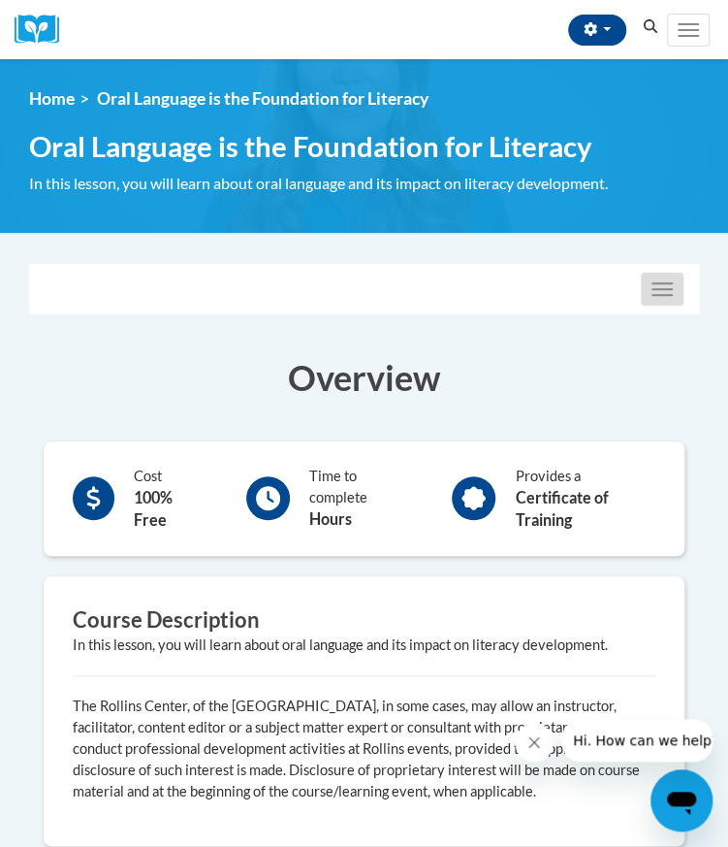
click at [667, 288] on span "button" at bounding box center [662, 289] width 21 height 2
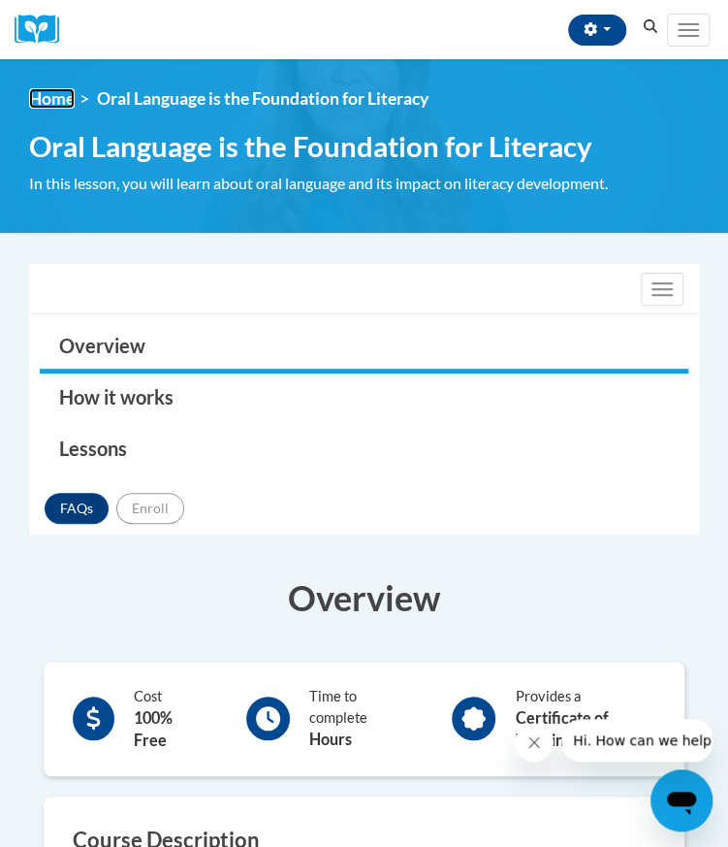
click at [57, 100] on link "Home" at bounding box center [52, 98] width 46 height 20
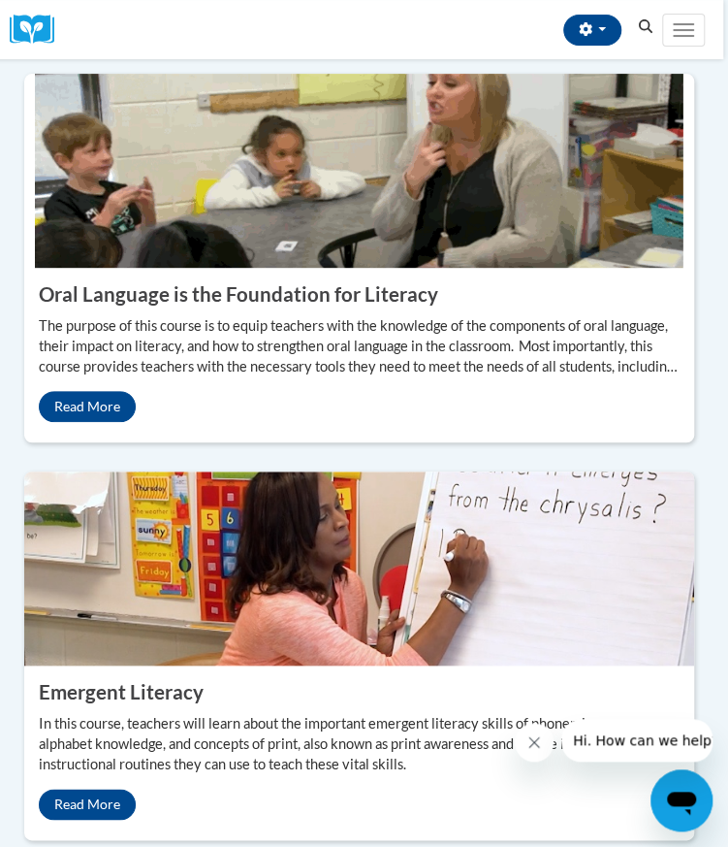
scroll to position [2319, 5]
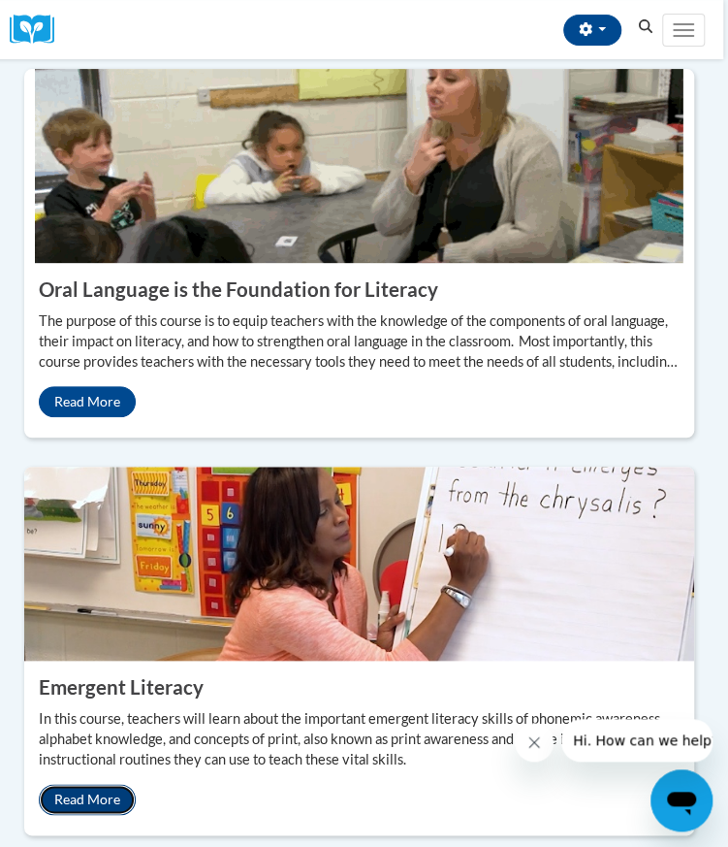
click at [89, 784] on link "Read More" at bounding box center [87, 799] width 97 height 31
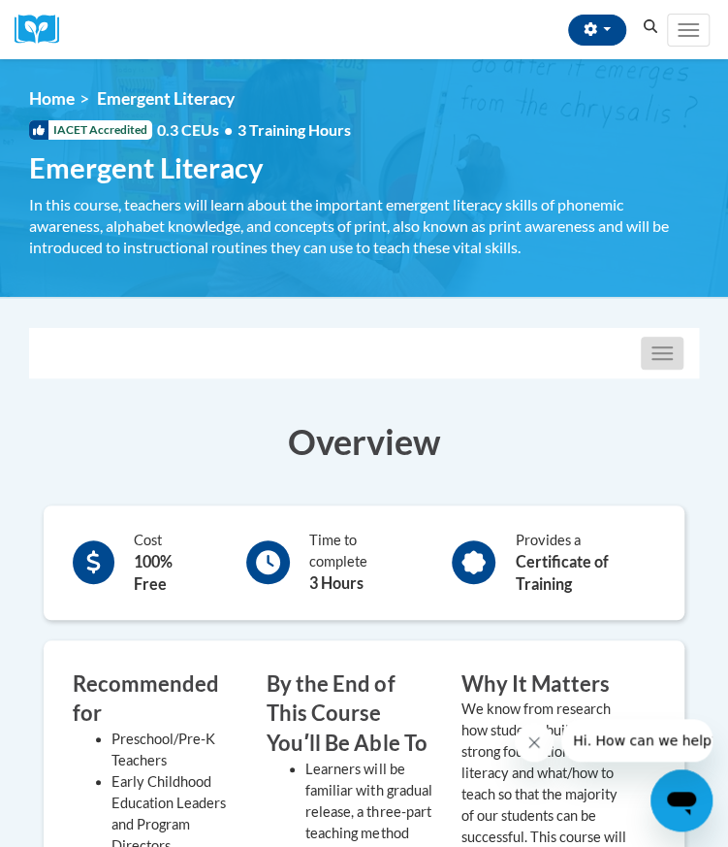
click at [660, 362] on button "Toggle navigation" at bounding box center [662, 353] width 43 height 33
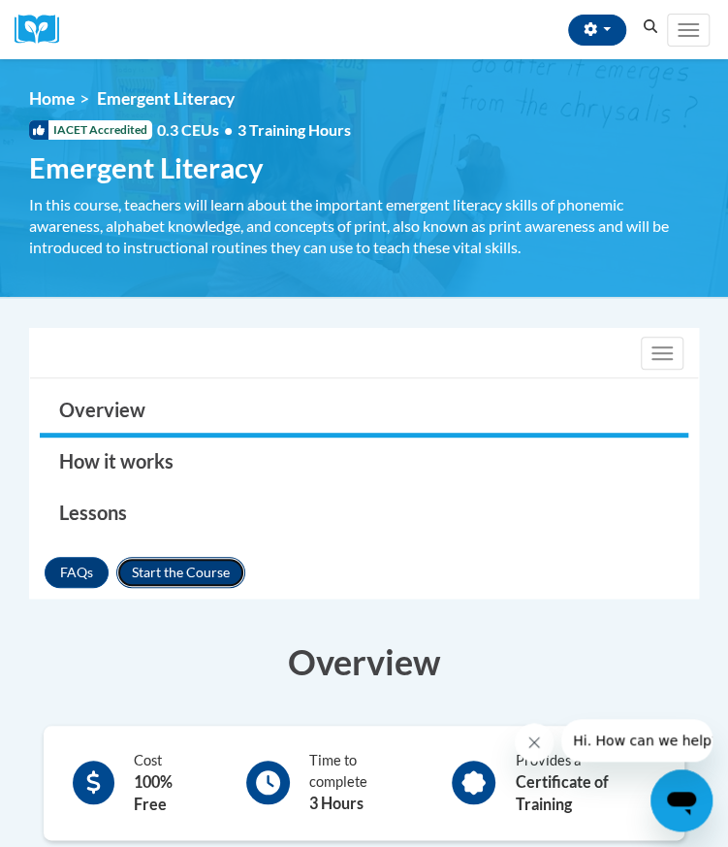
click at [213, 570] on button "Enroll" at bounding box center [180, 572] width 129 height 31
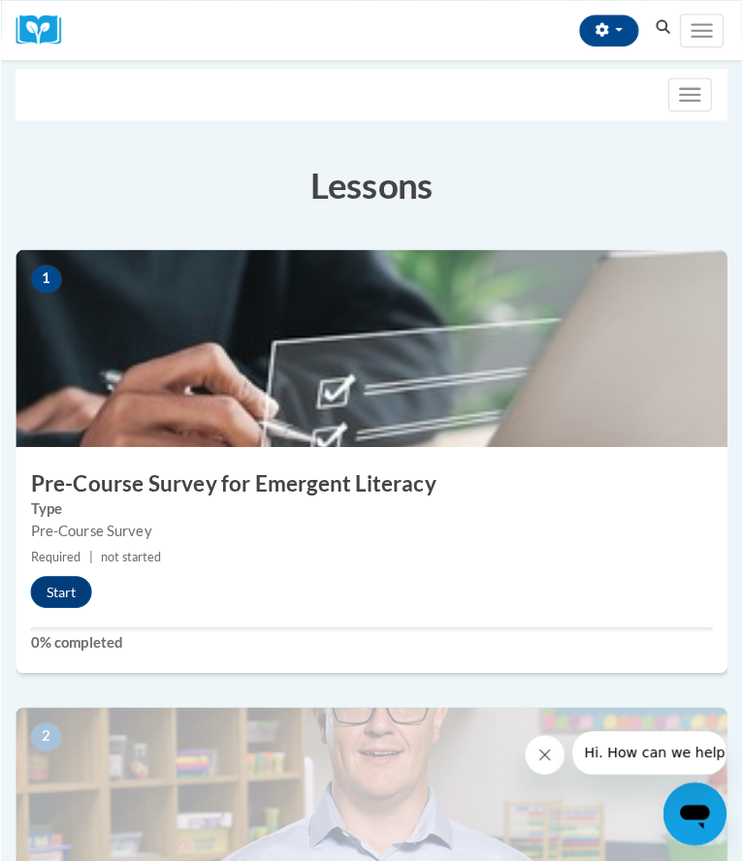
scroll to position [217, 0]
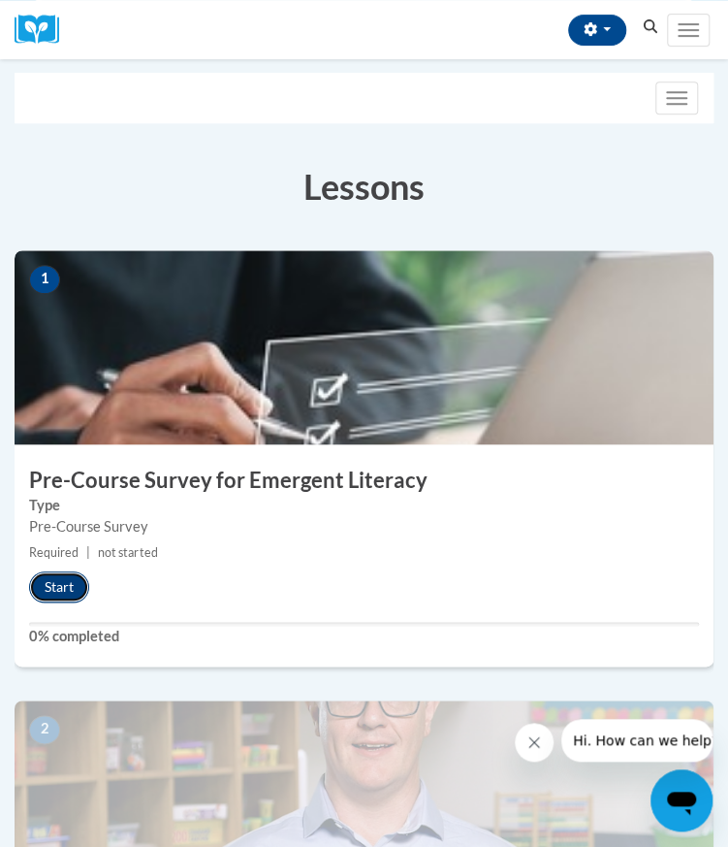
click at [64, 591] on button "Start" at bounding box center [59, 586] width 60 height 31
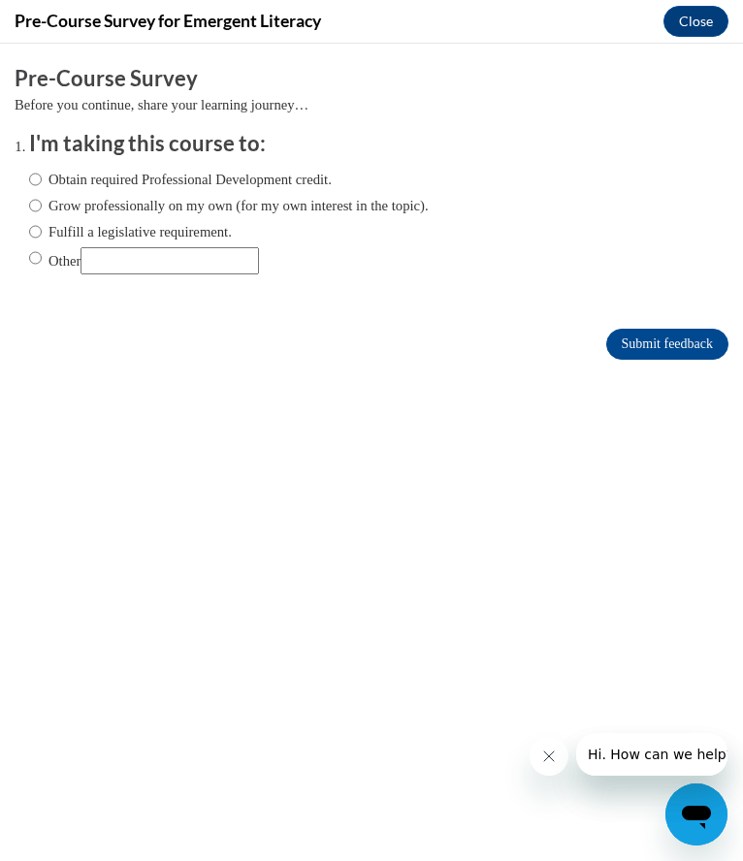
scroll to position [0, 0]
click at [32, 179] on input "Obtain required Professional Development credit." at bounding box center [35, 179] width 13 height 21
radio input "true"
click at [642, 338] on input "Submit feedback" at bounding box center [667, 344] width 122 height 31
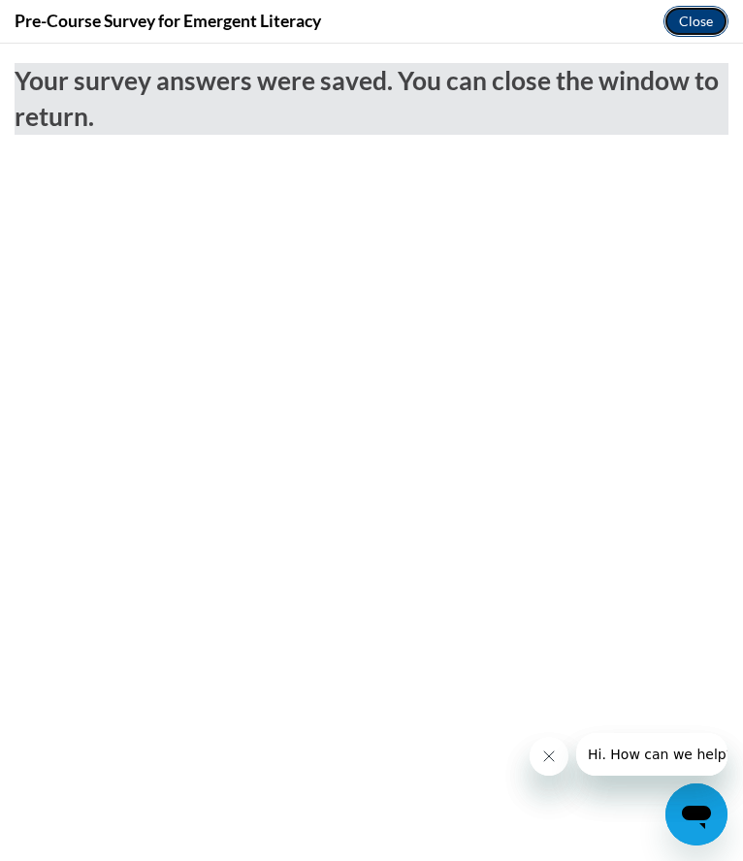
click at [691, 17] on button "Close" at bounding box center [695, 21] width 65 height 31
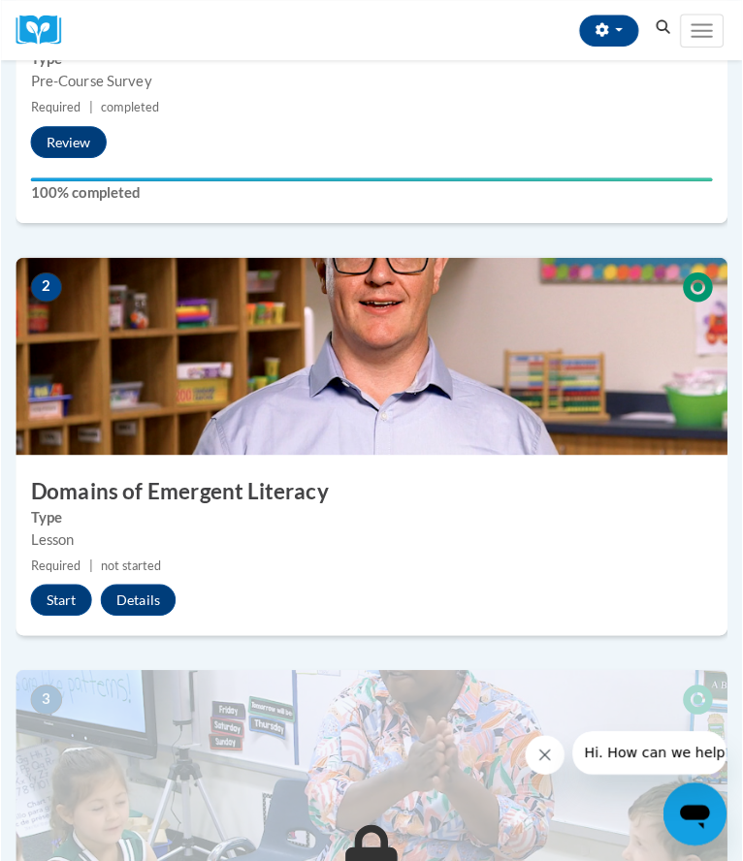
scroll to position [665, 0]
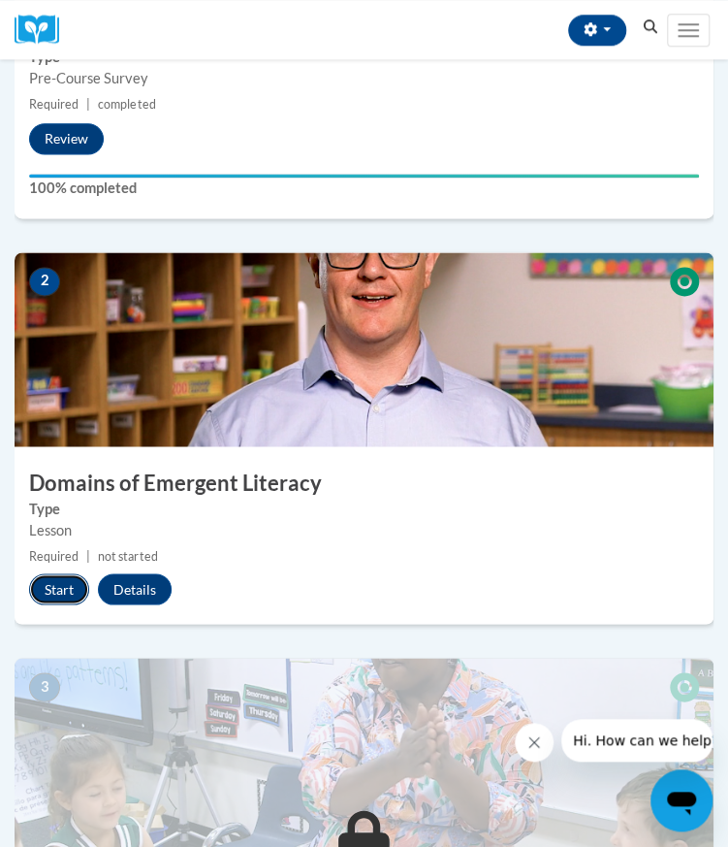
click at [58, 583] on button "Start" at bounding box center [59, 588] width 60 height 31
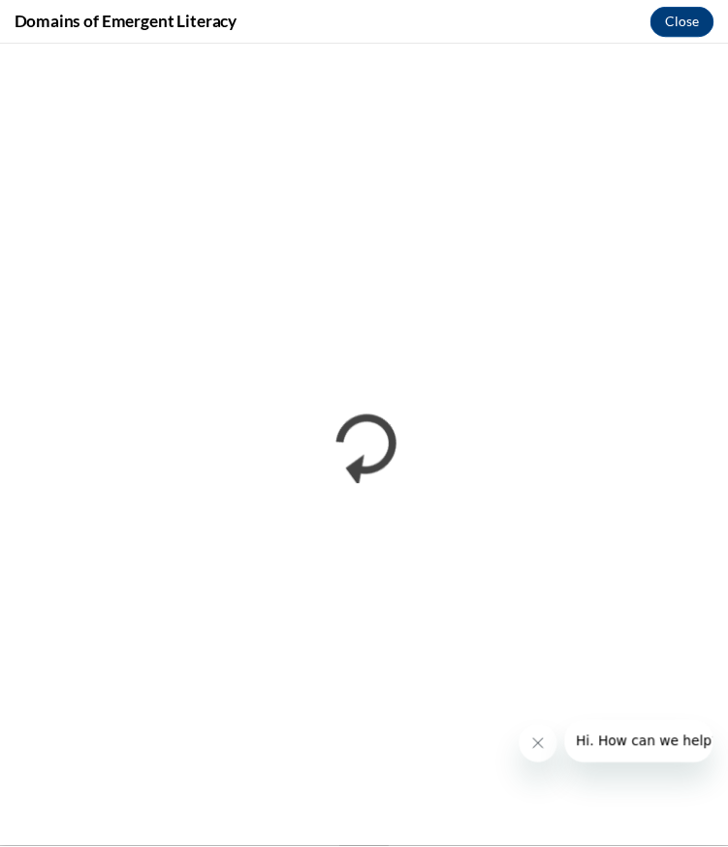
scroll to position [0, 0]
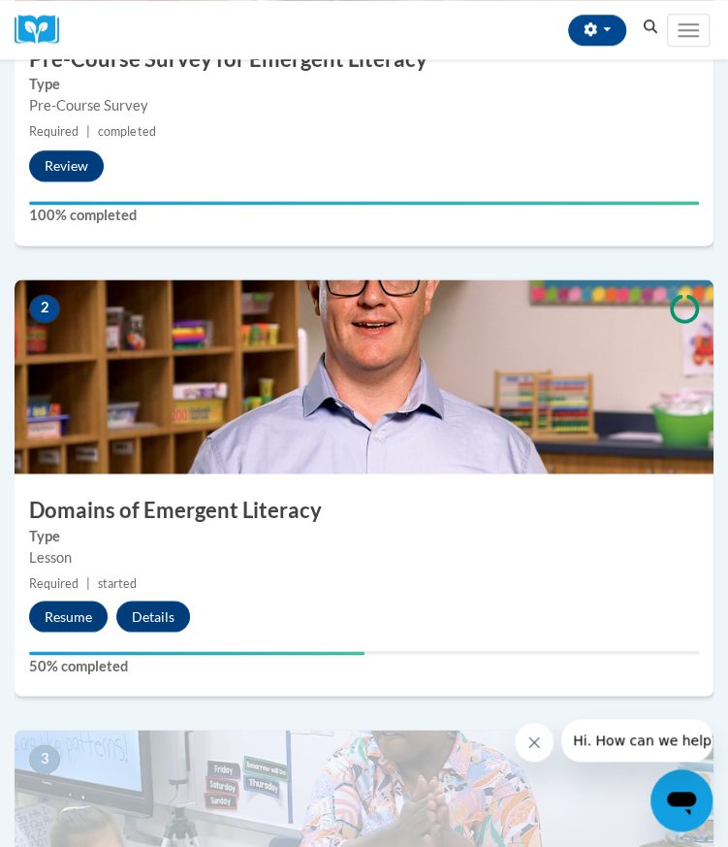
scroll to position [640, 0]
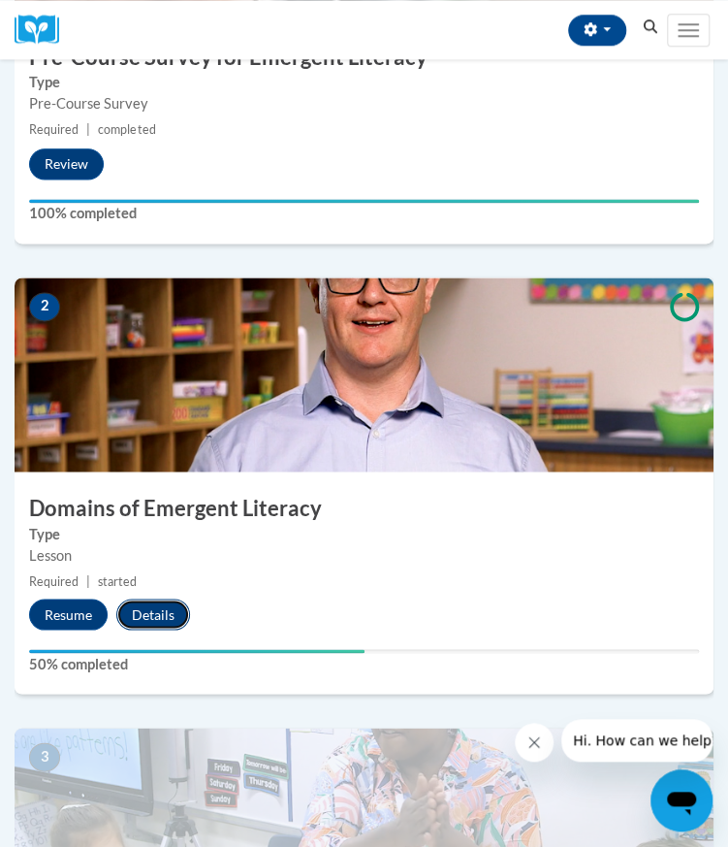
click at [161, 606] on button "Details" at bounding box center [153, 613] width 74 height 31
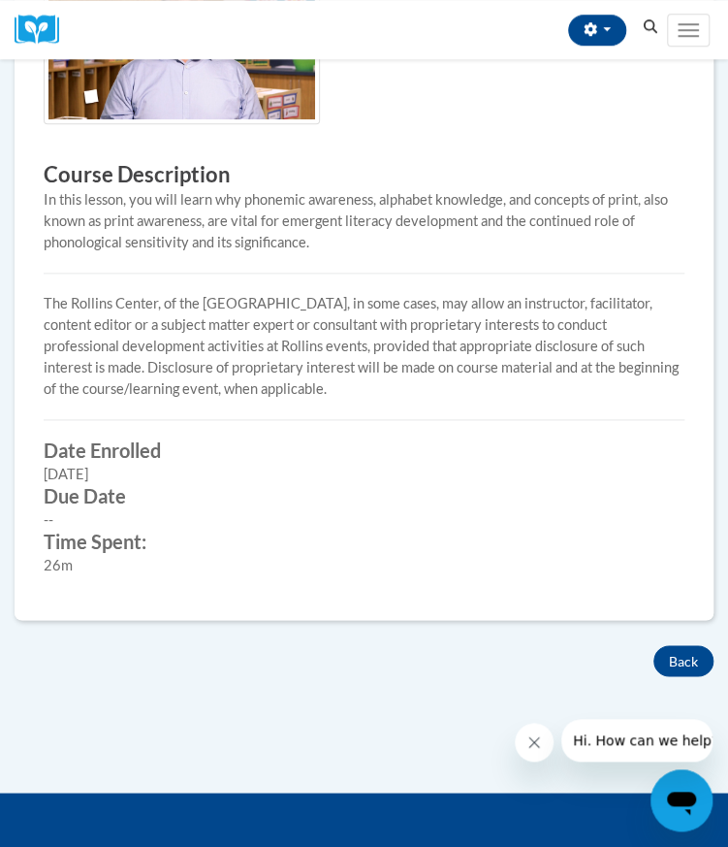
scroll to position [466, 0]
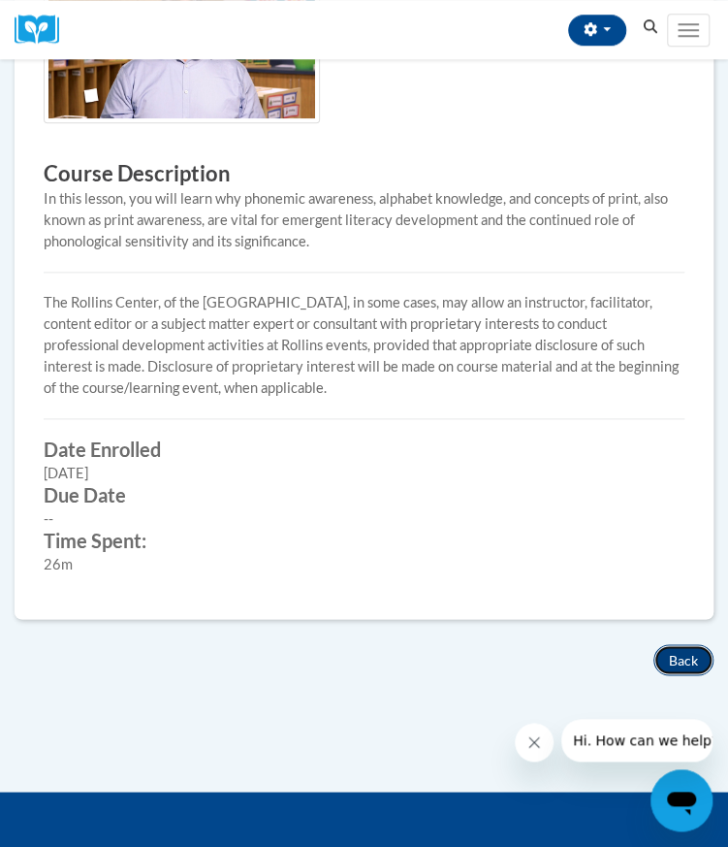
click at [672, 663] on button "Back" at bounding box center [684, 659] width 60 height 31
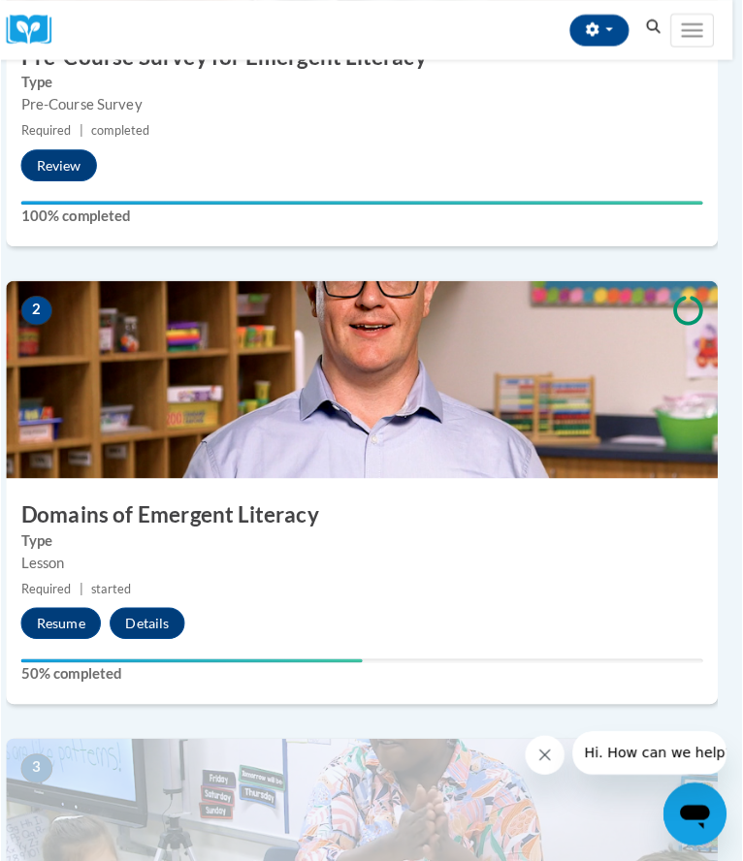
scroll to position [651, 10]
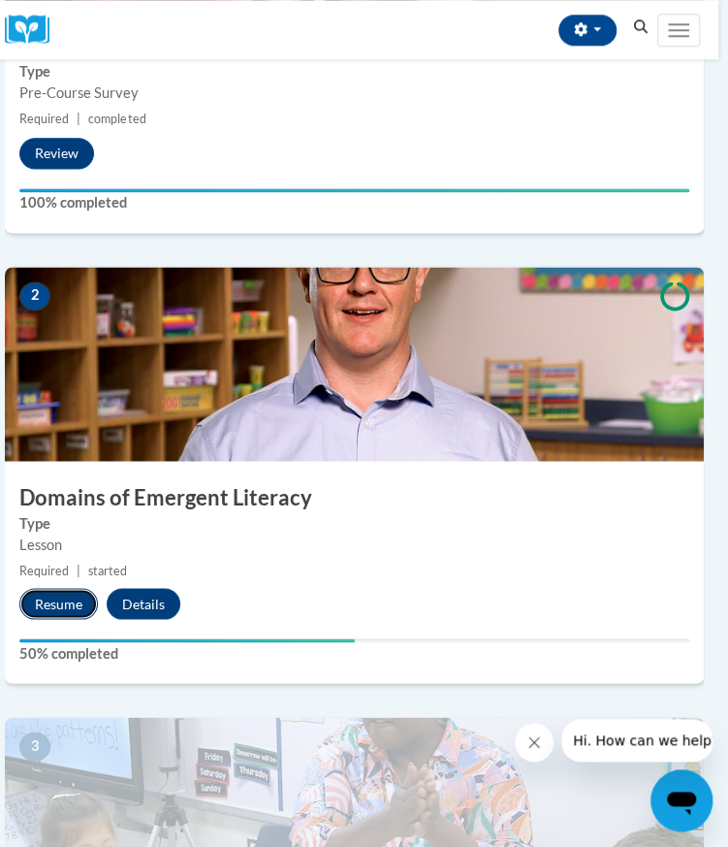
click at [58, 600] on button "Resume" at bounding box center [58, 603] width 79 height 31
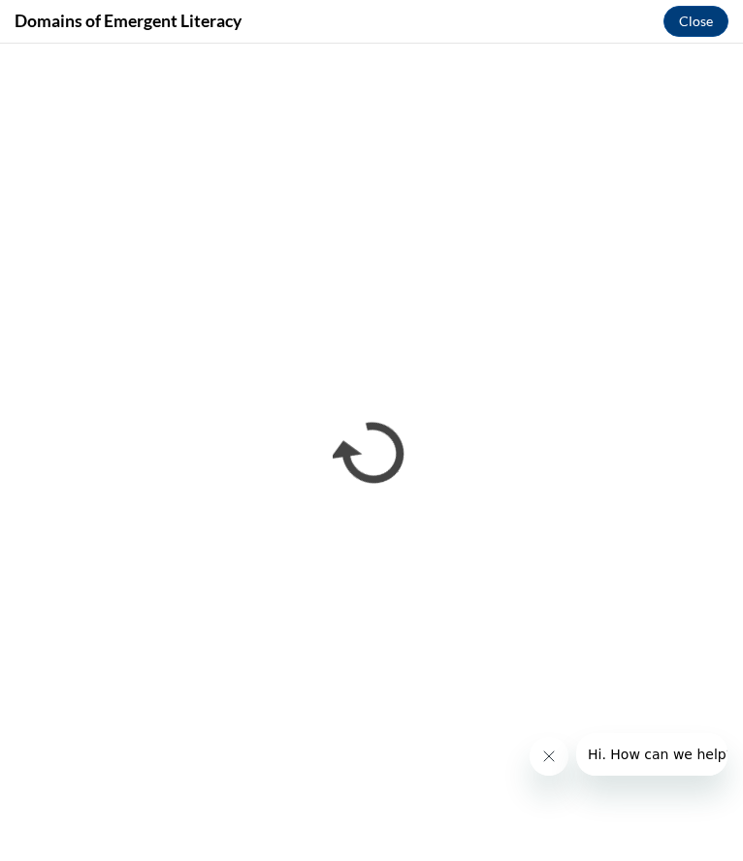
scroll to position [0, 0]
